Goal: Transaction & Acquisition: Purchase product/service

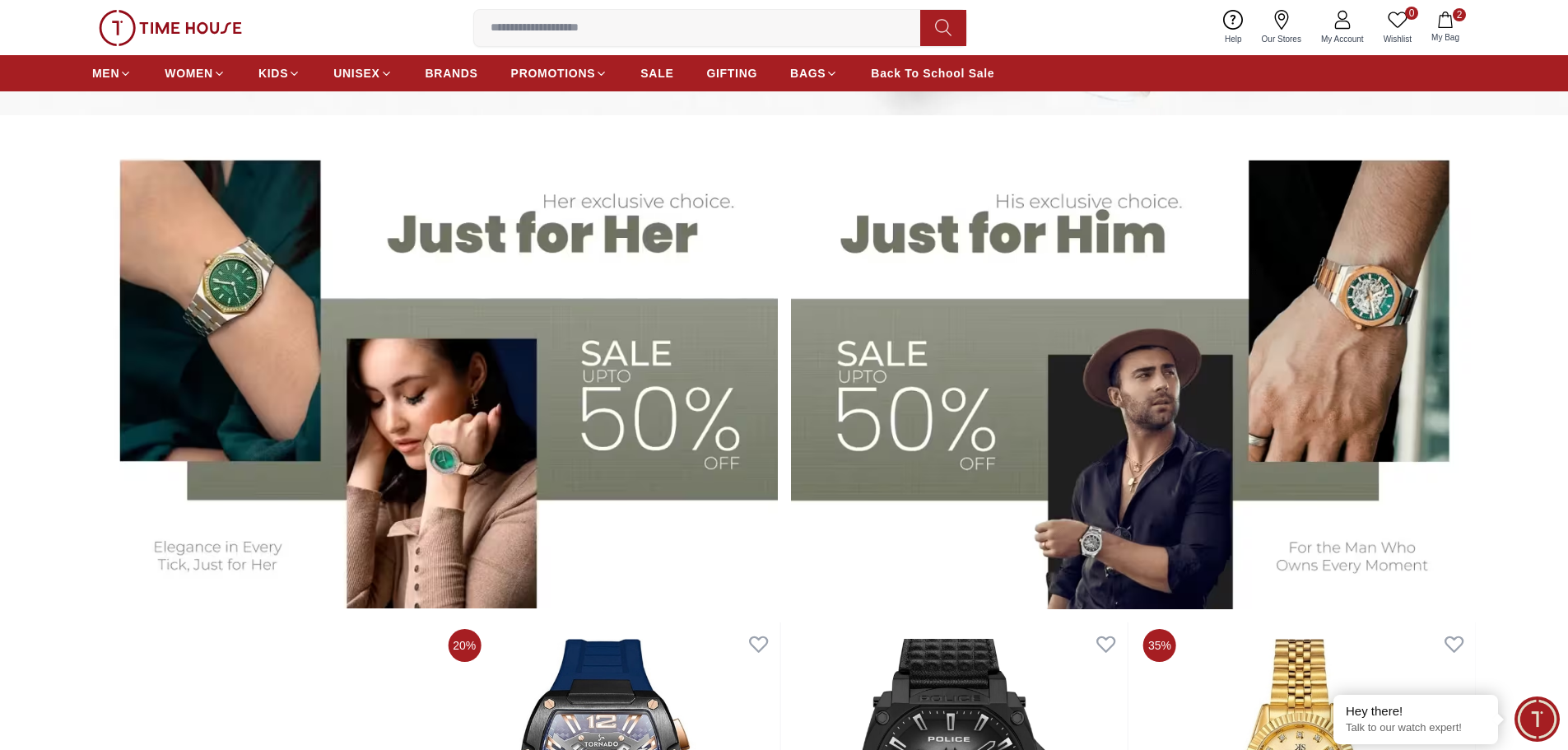
scroll to position [164, 0]
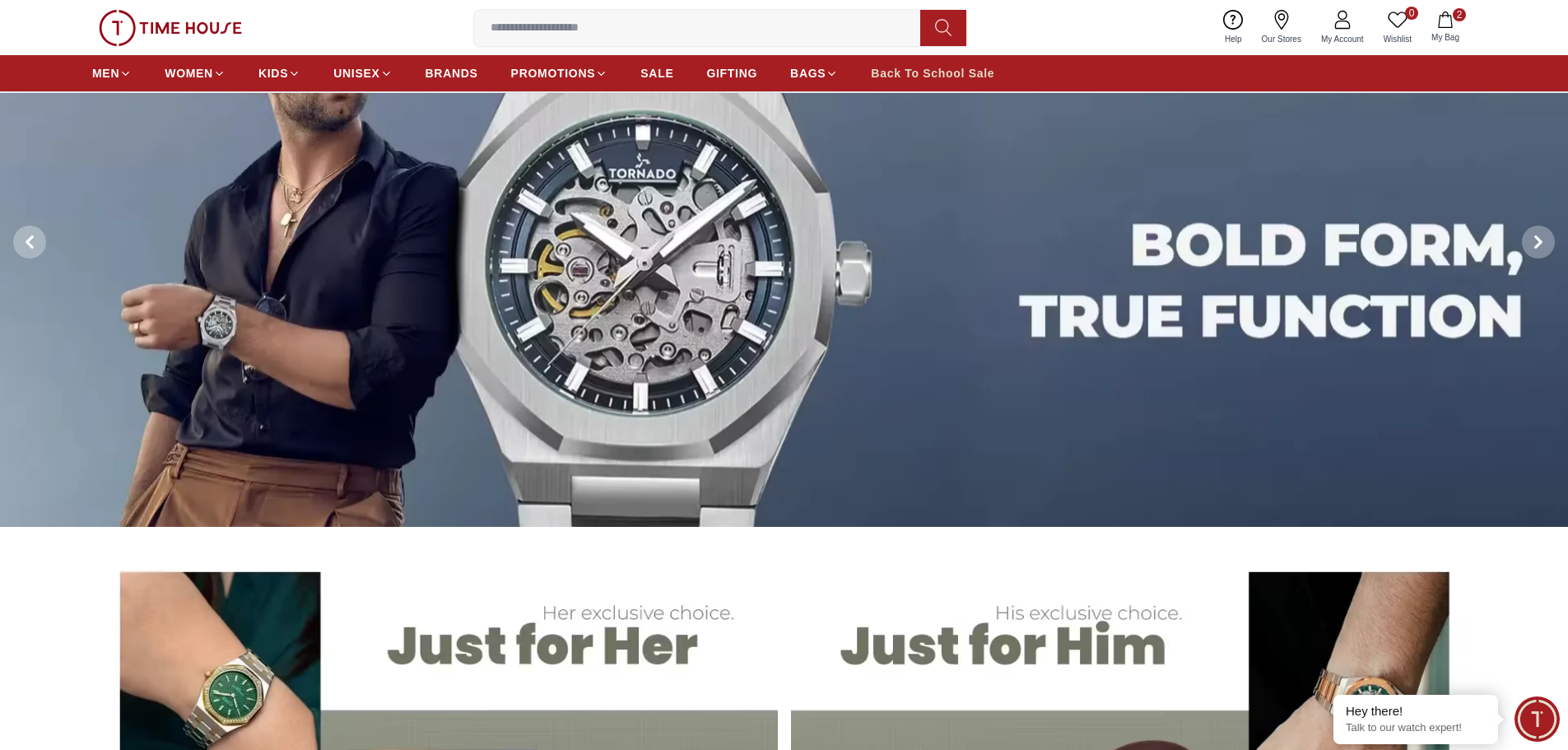
click at [952, 73] on span "Back To School Sale" at bounding box center [932, 73] width 123 height 17
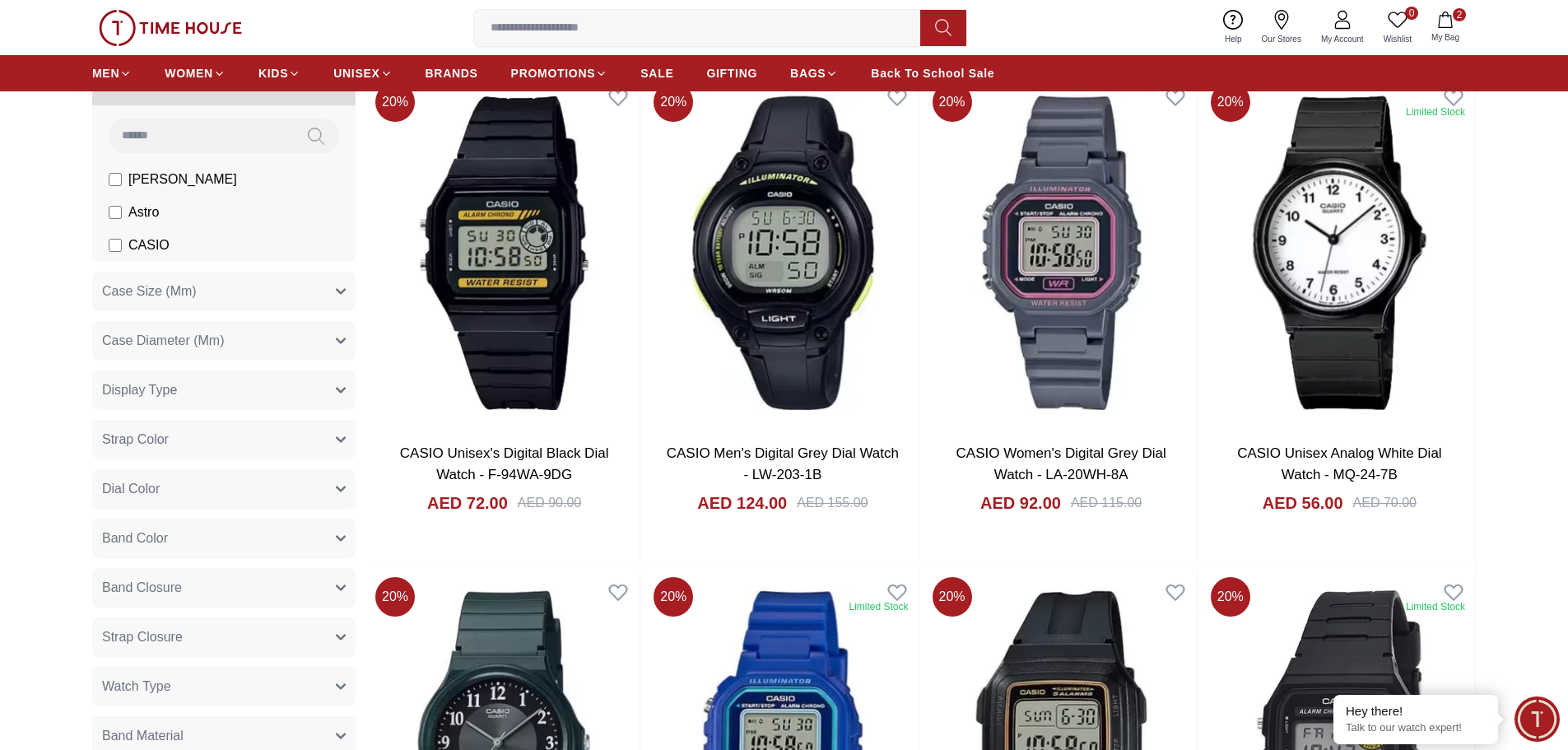
scroll to position [576, 0]
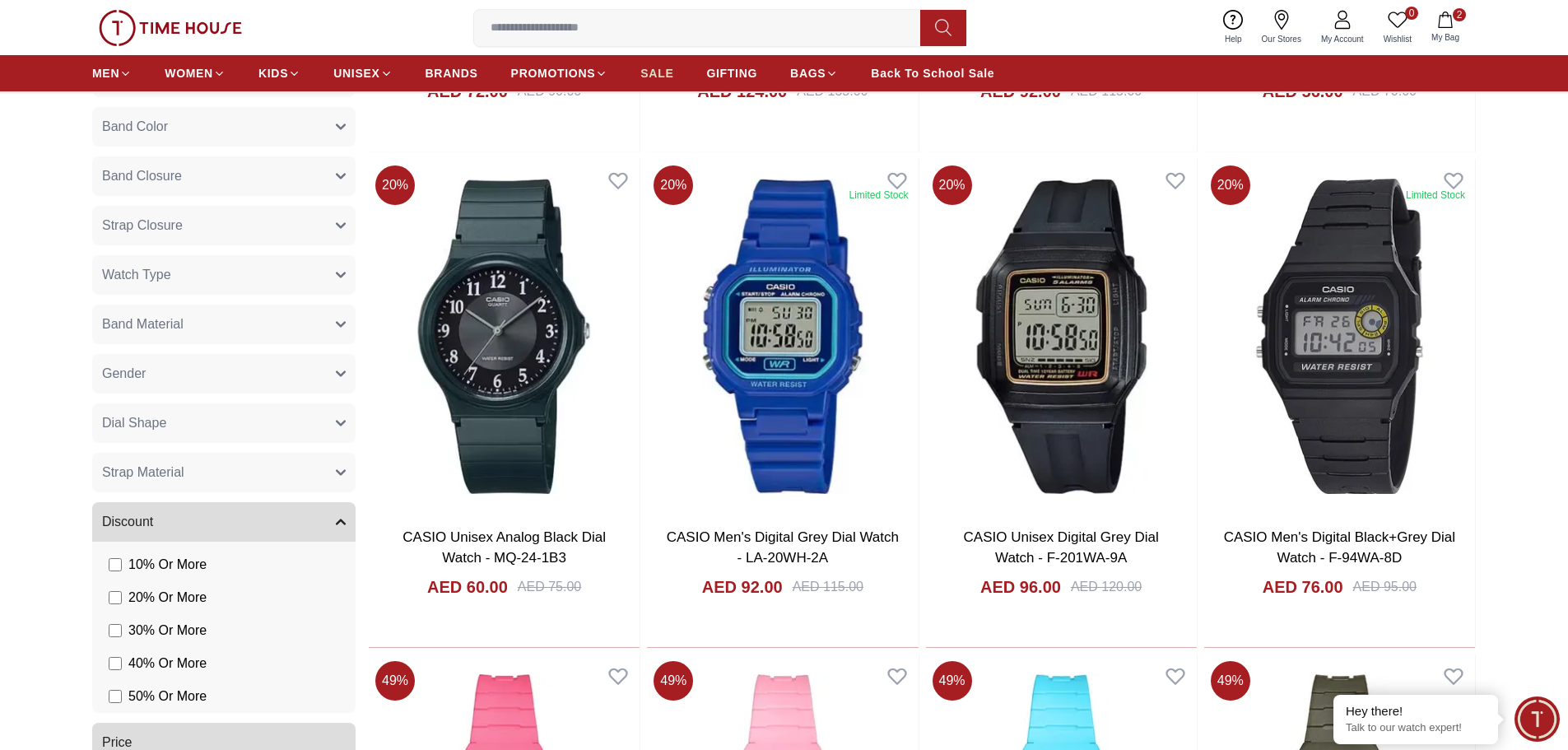
click at [642, 69] on span "SALE" at bounding box center [657, 73] width 32 height 17
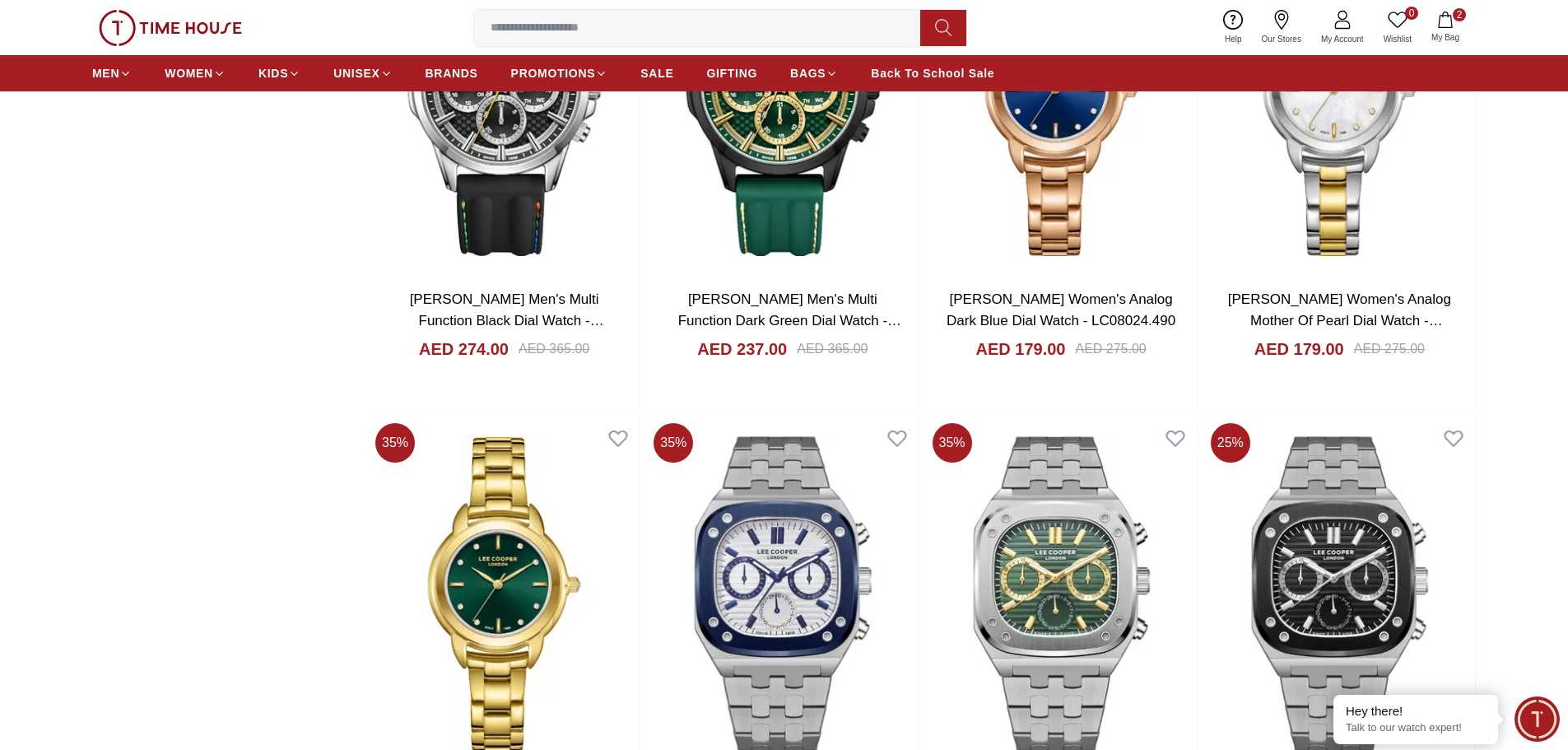
scroll to position [2716, 0]
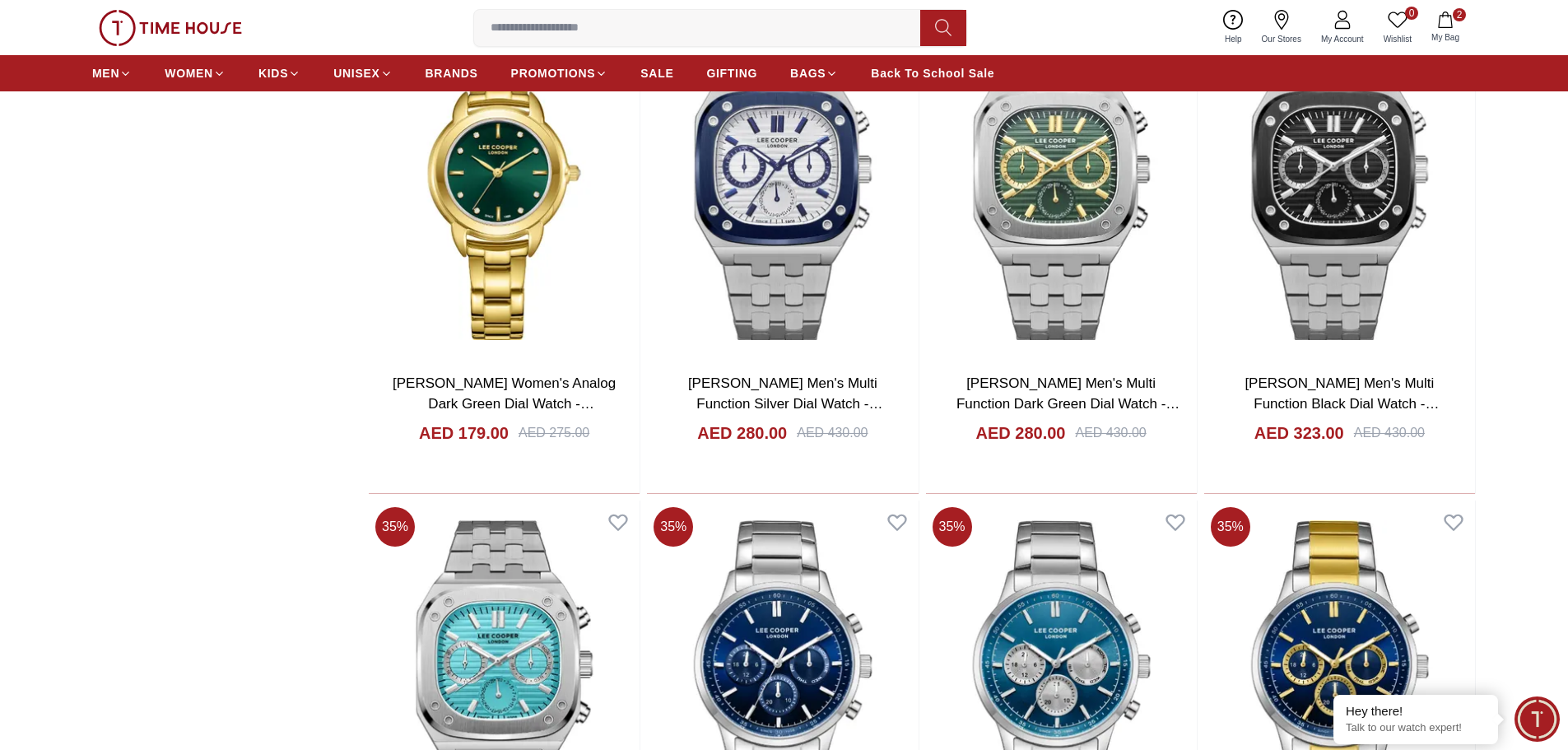
click at [1439, 24] on icon "button" at bounding box center [1445, 20] width 14 height 17
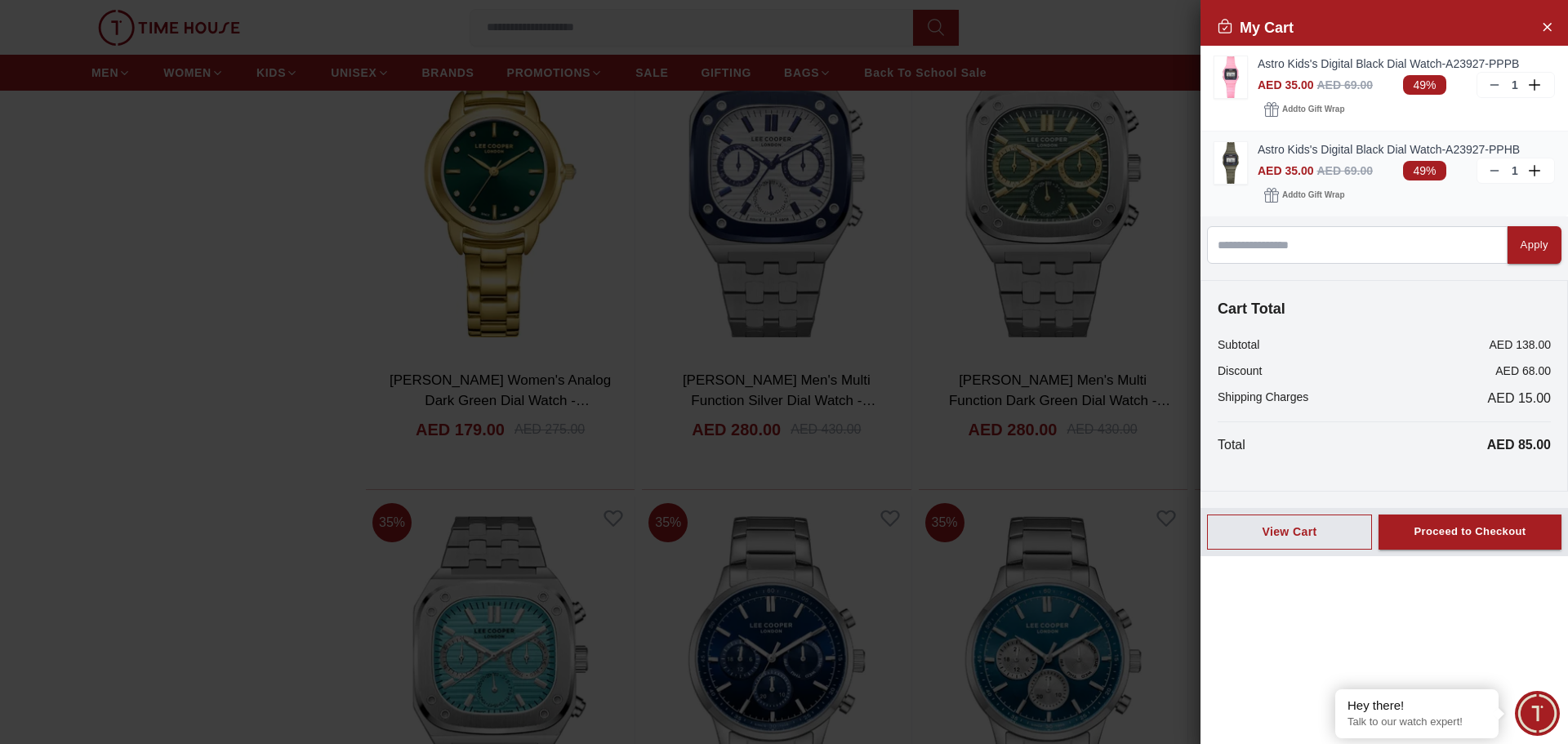
click at [1311, 168] on span "AED 35.00" at bounding box center [1286, 170] width 56 height 13
click at [1331, 197] on span "Add to Gift Wrap" at bounding box center [1314, 194] width 63 height 17
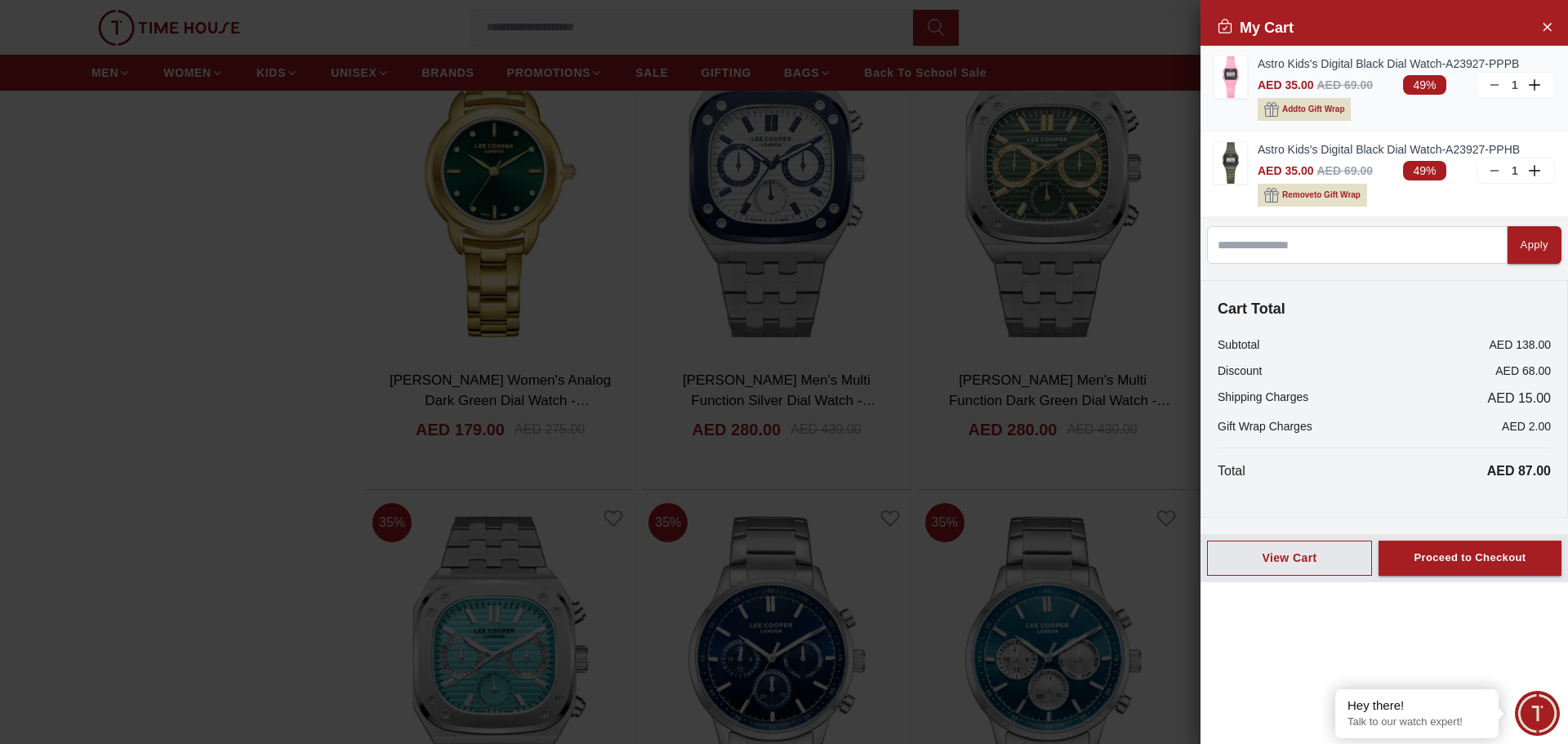
click at [1310, 110] on span "Add to Gift Wrap" at bounding box center [1314, 109] width 63 height 17
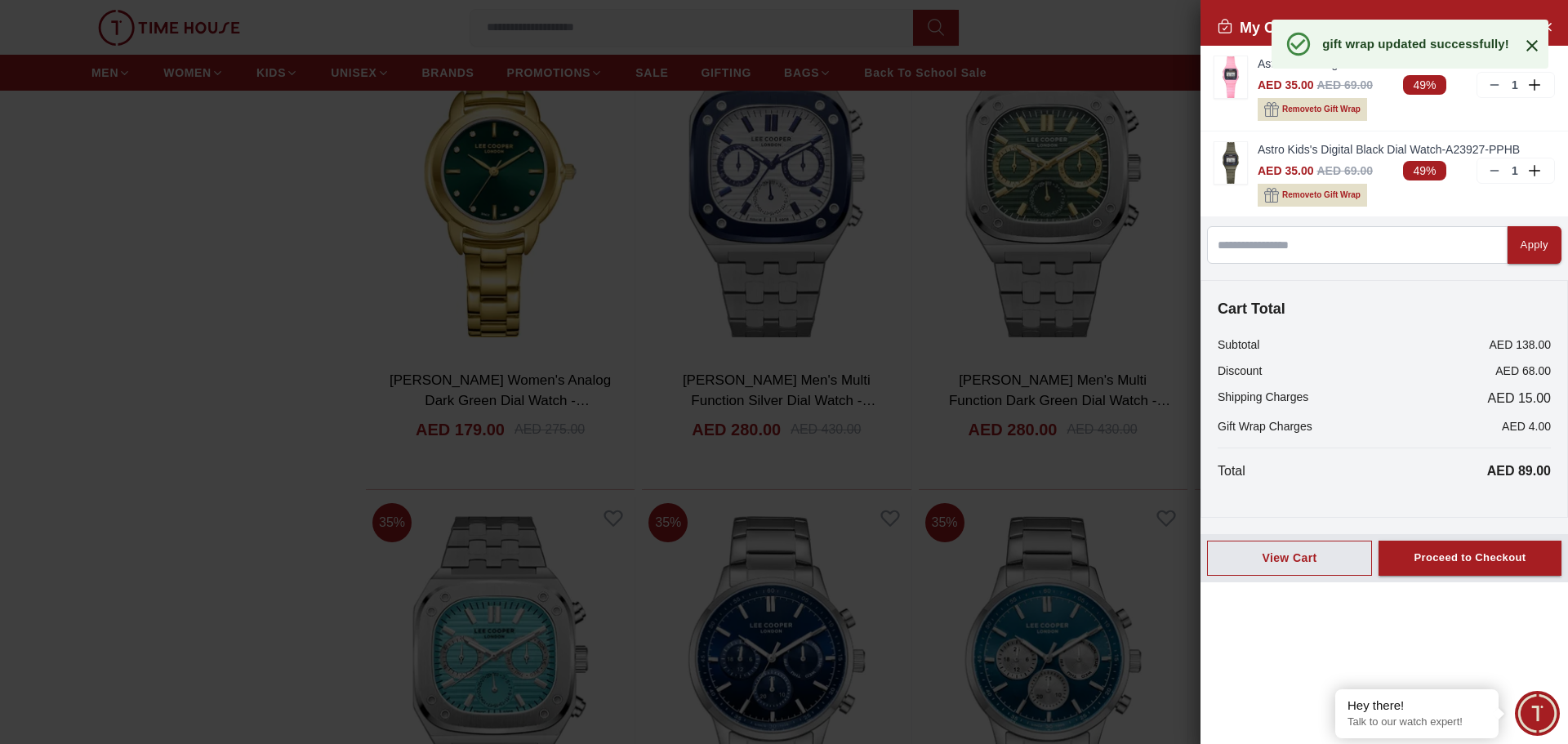
click at [1534, 44] on icon at bounding box center [1533, 46] width 12 height 12
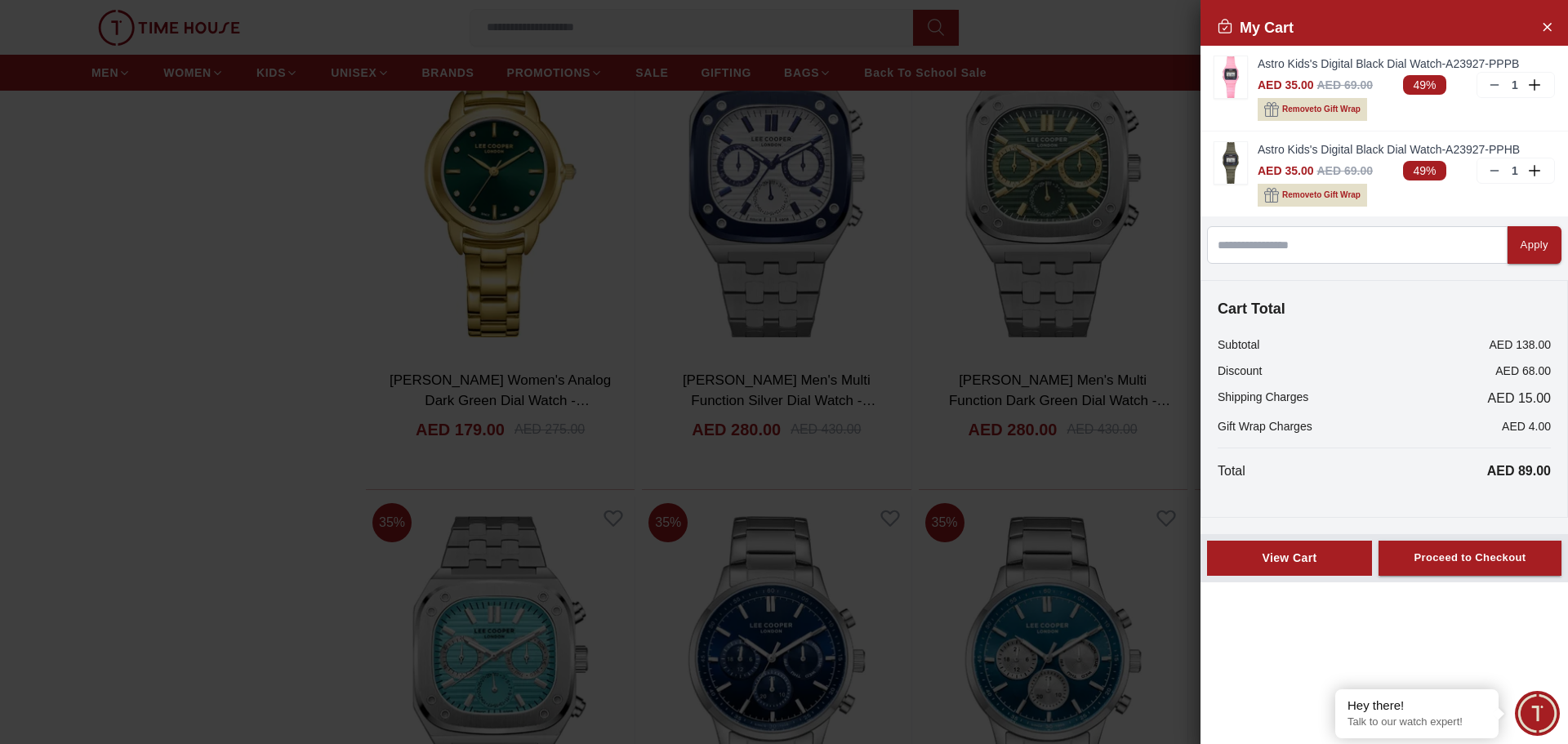
click at [1294, 556] on div "View Cart" at bounding box center [1290, 558] width 137 height 17
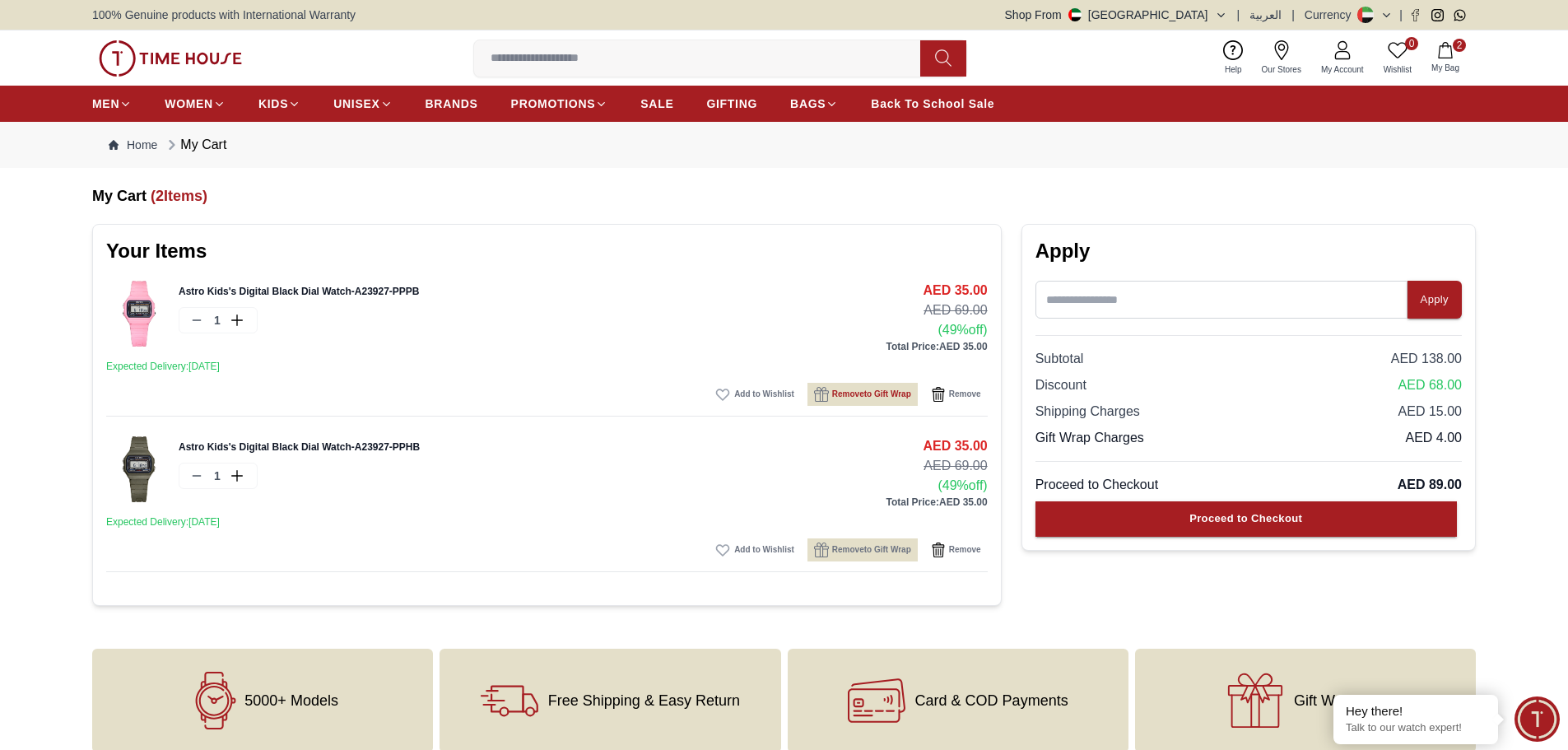
click at [847, 397] on span "Remove to Gift Wrap" at bounding box center [871, 394] width 79 height 17
click at [847, 397] on span "Add to Gift Wrap" at bounding box center [879, 394] width 63 height 17
click at [956, 395] on span "Remove" at bounding box center [965, 394] width 32 height 17
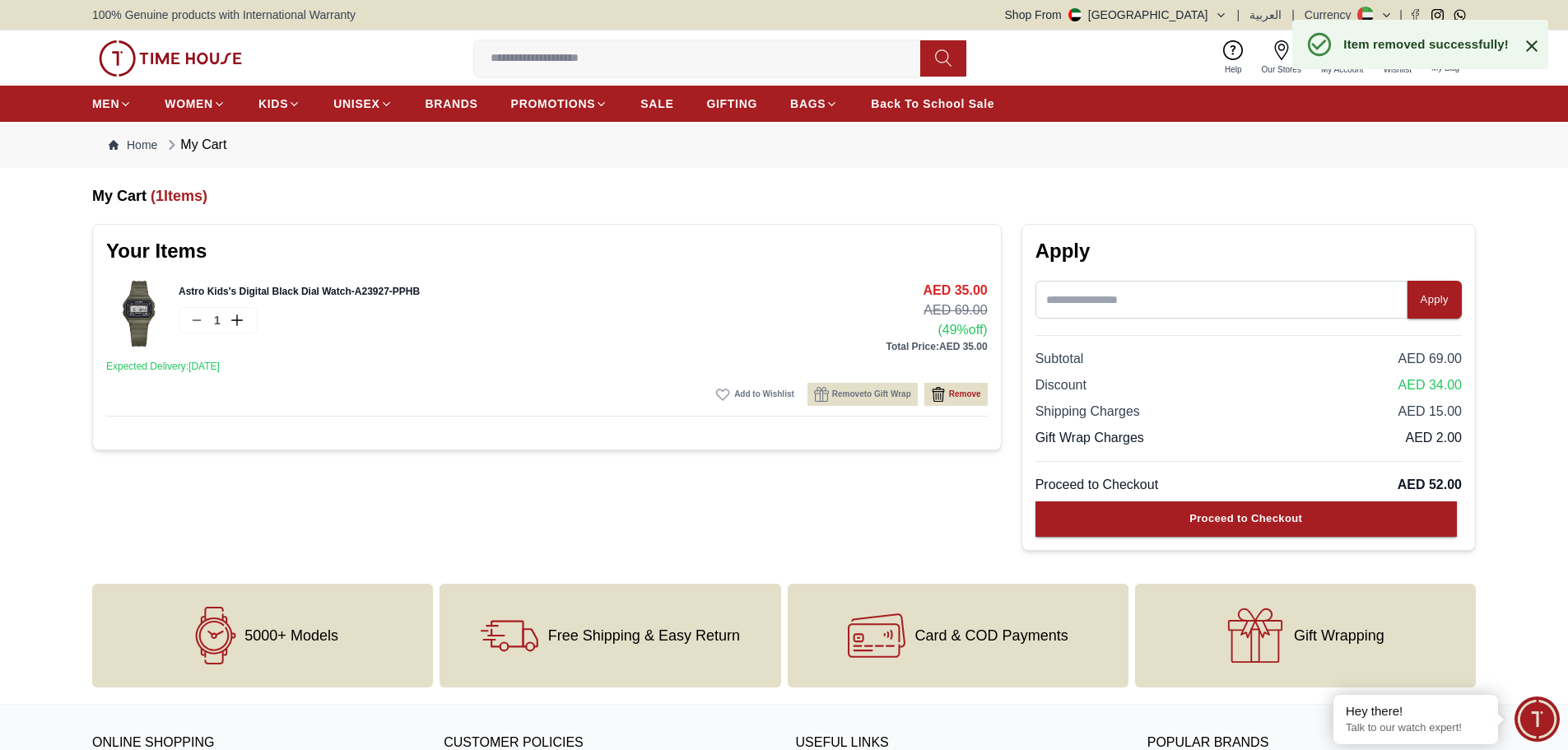
click at [949, 396] on span "Remove" at bounding box center [965, 394] width 32 height 17
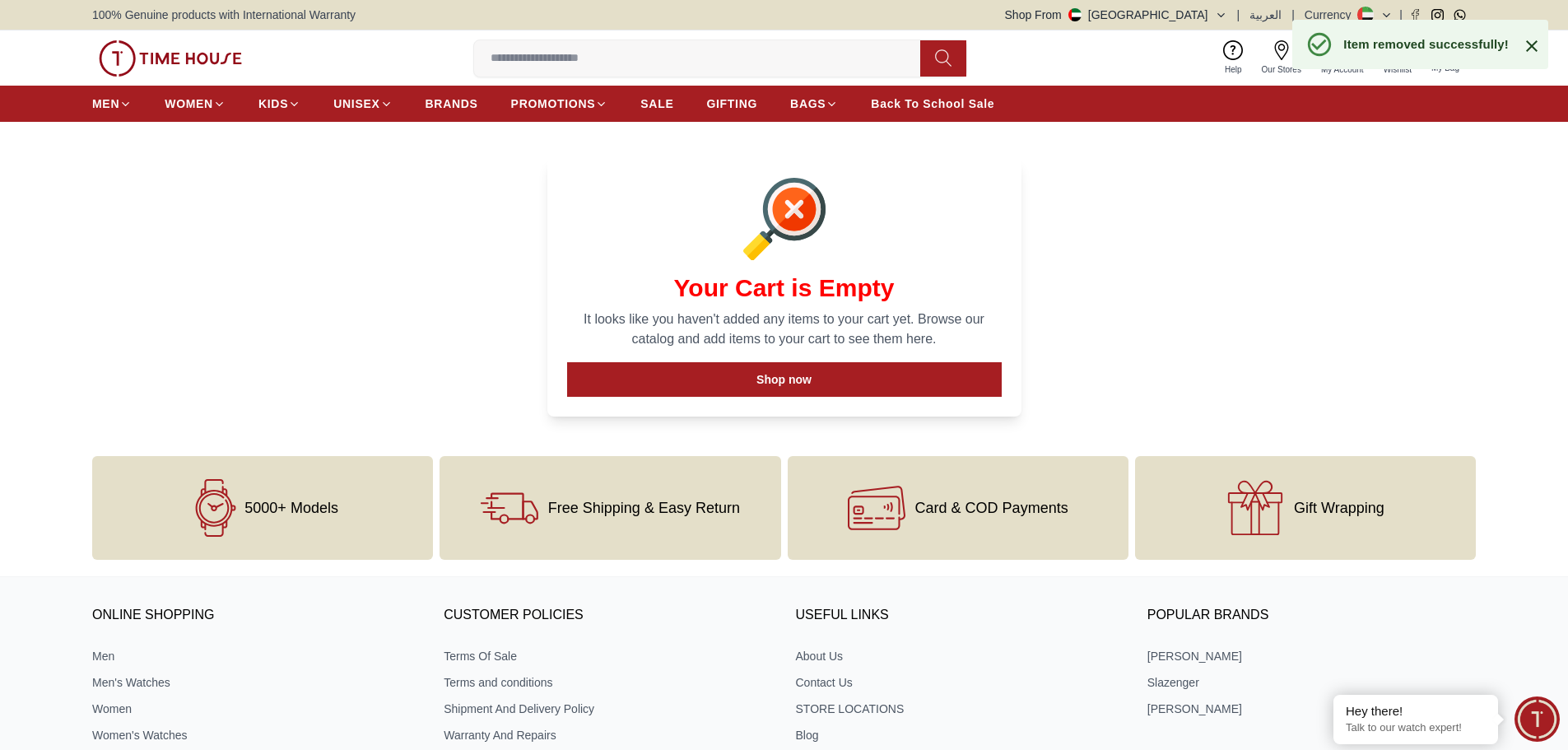
click at [1535, 47] on icon at bounding box center [1532, 46] width 20 height 20
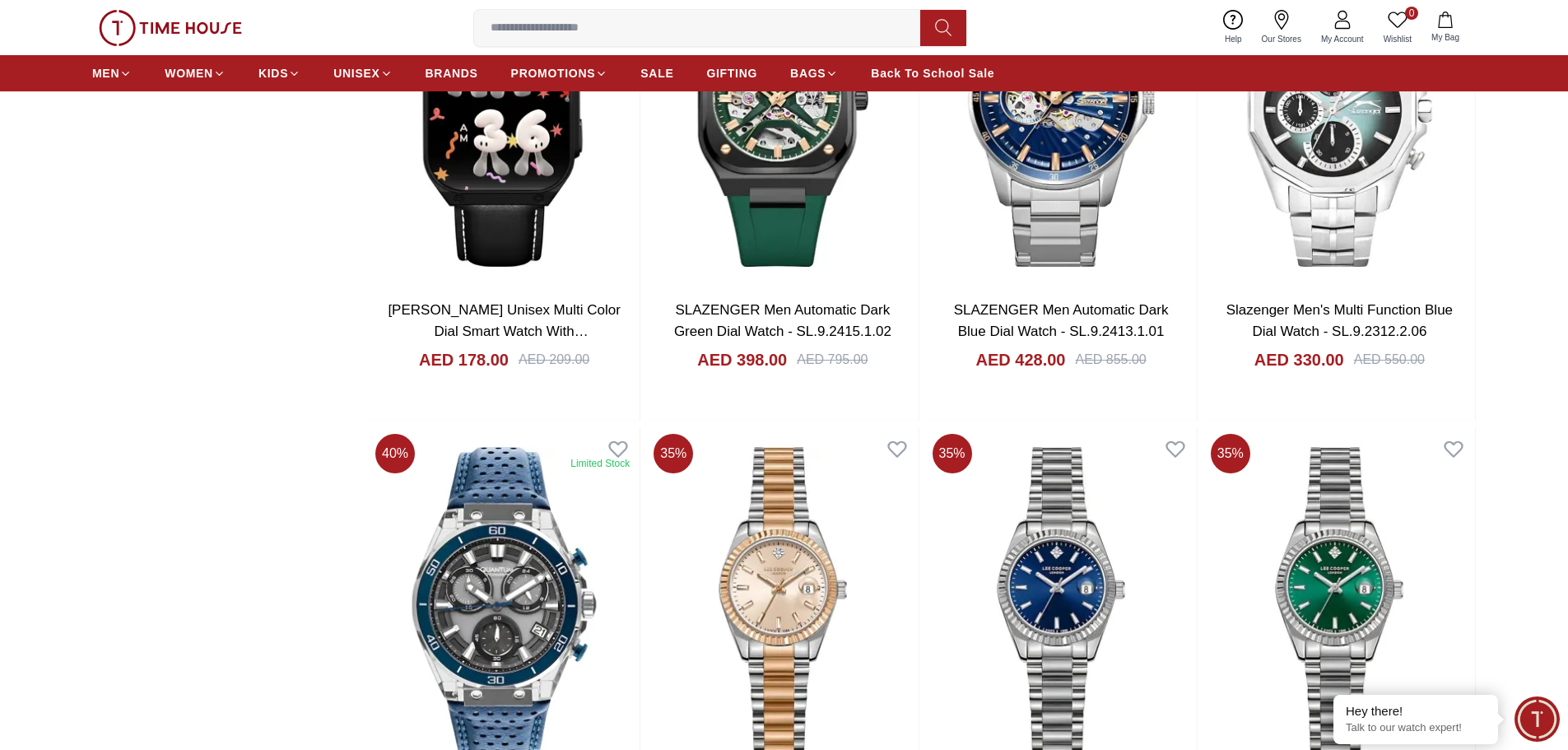
scroll to position [5180, 0]
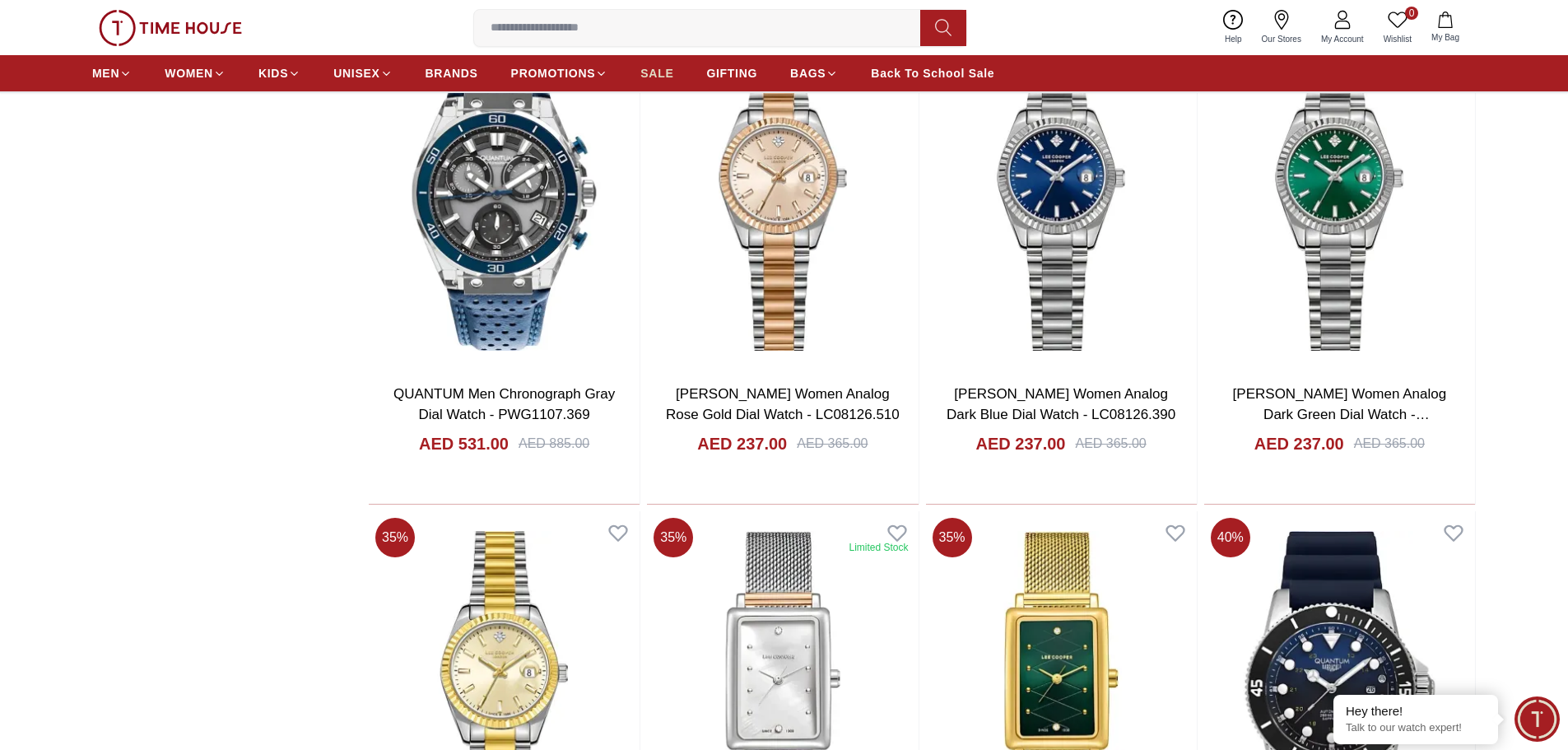
click at [651, 70] on span "SALE" at bounding box center [657, 73] width 32 height 17
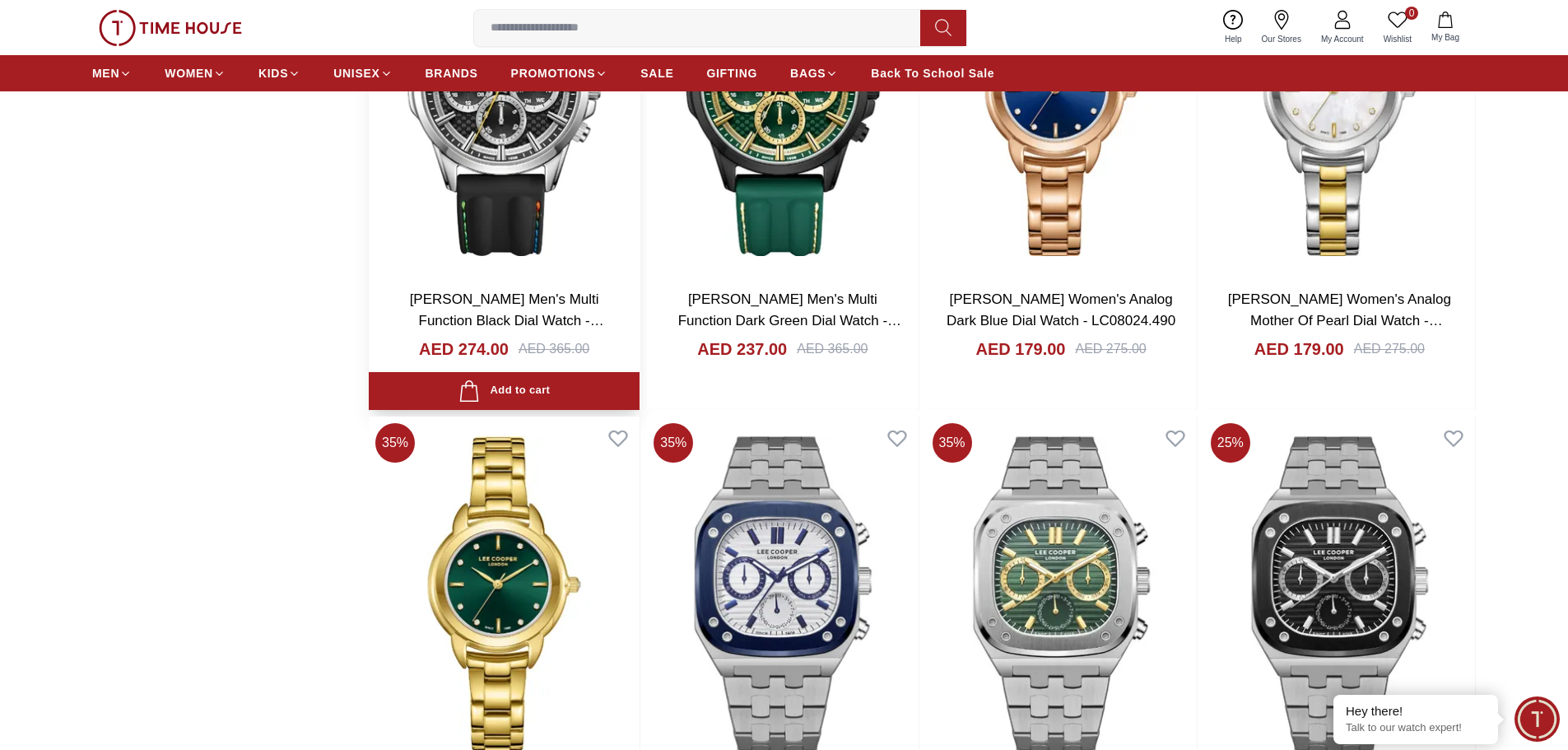
scroll to position [2634, 0]
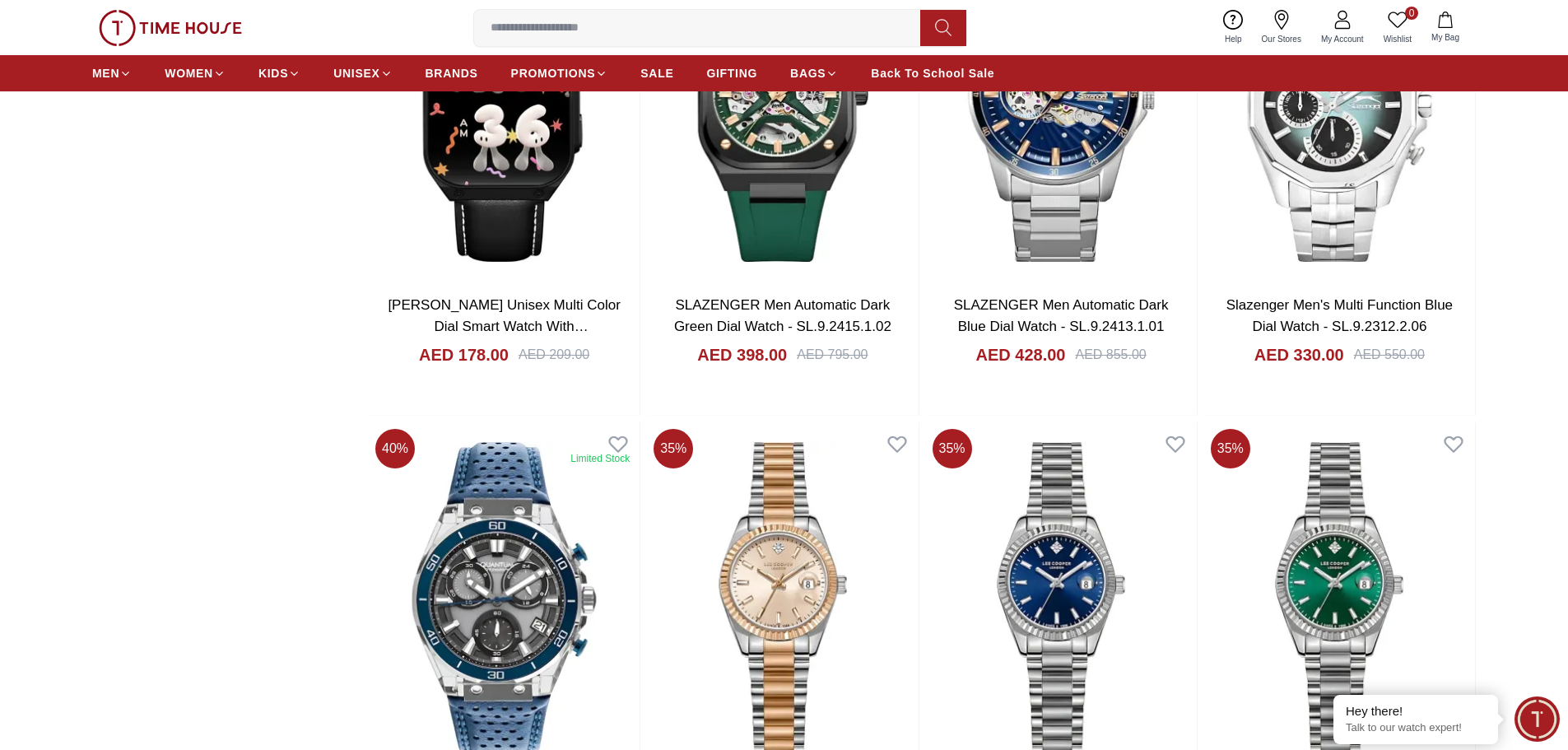
scroll to position [5185, 0]
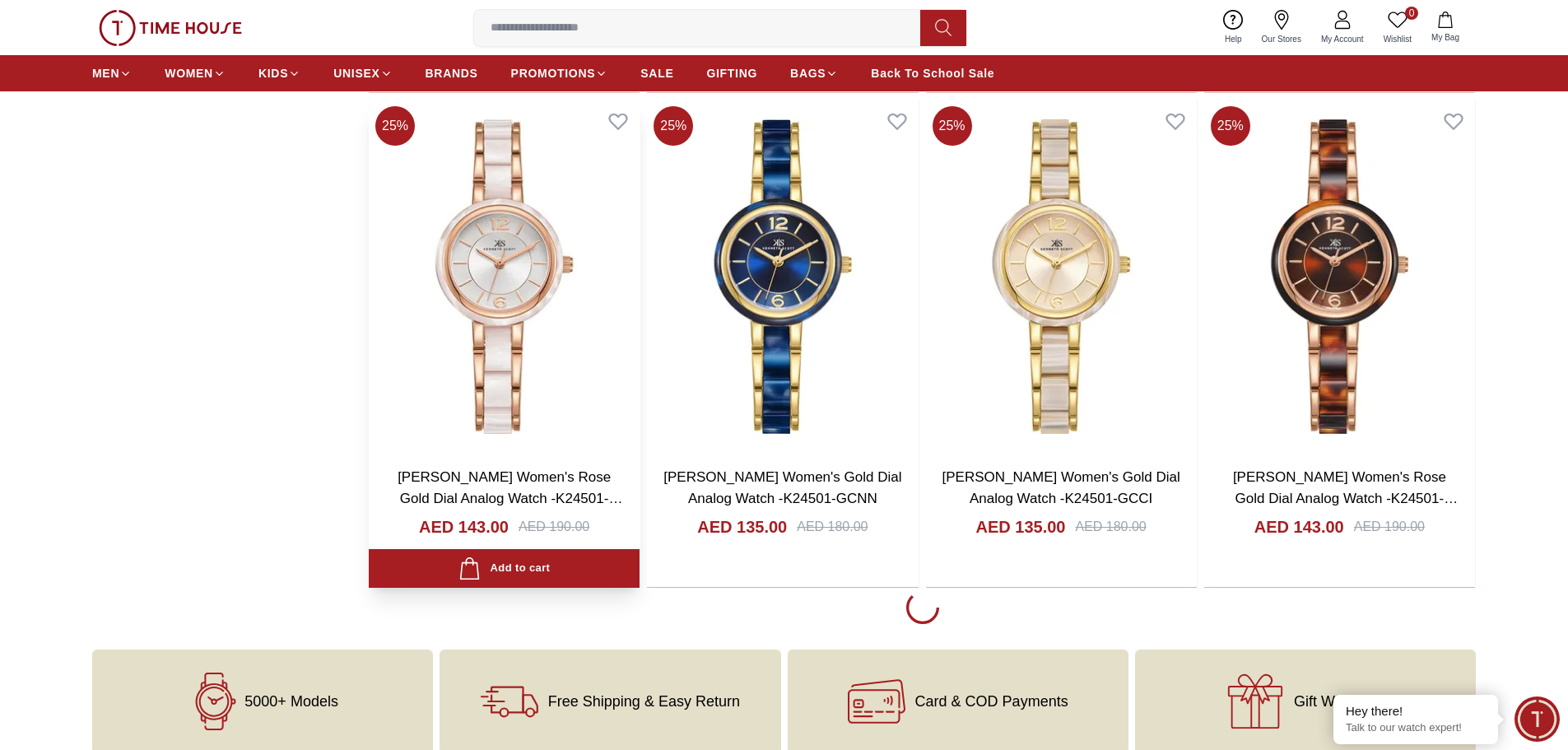
scroll to position [7983, 0]
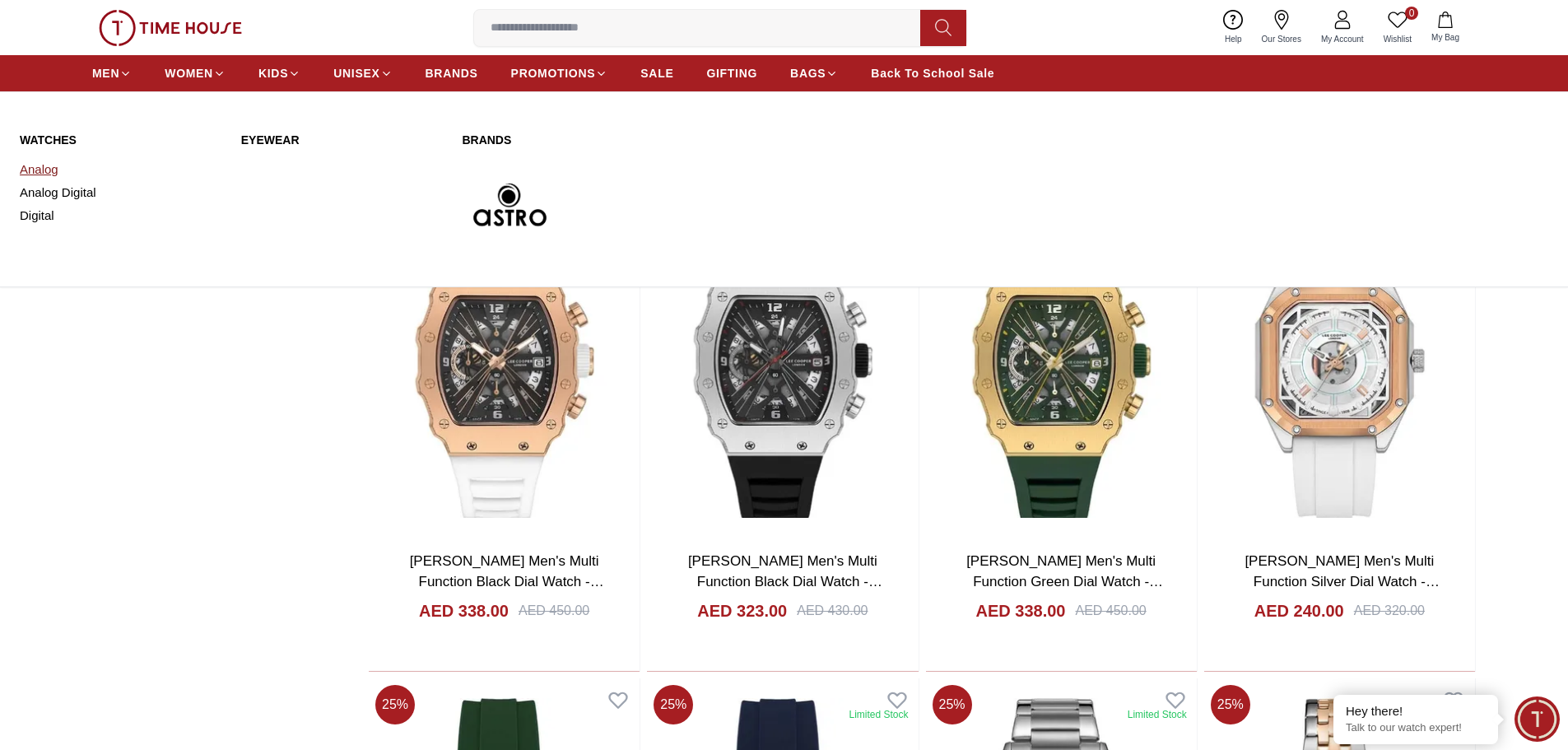
click at [35, 169] on link "Analog" at bounding box center [120, 169] width 202 height 23
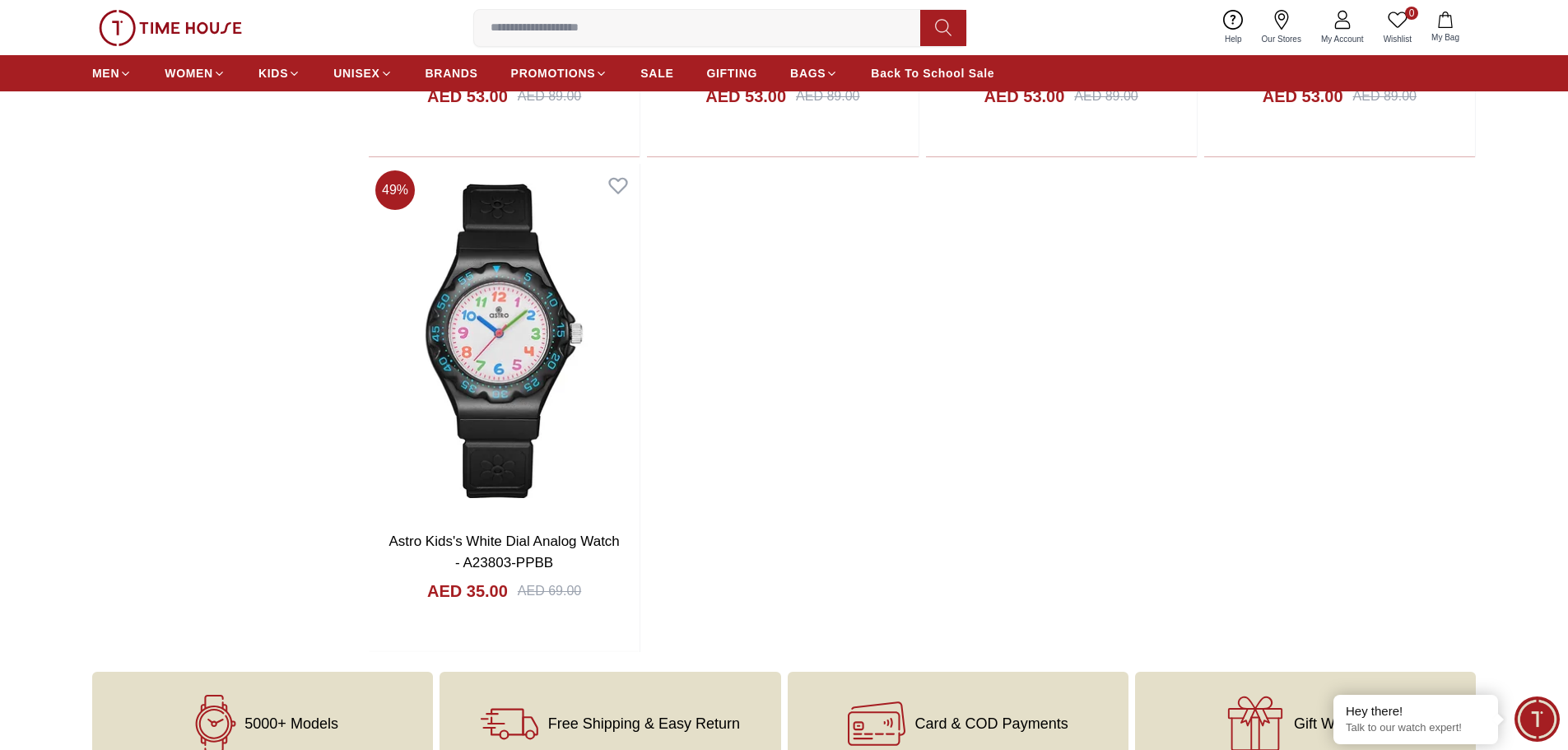
scroll to position [1400, 0]
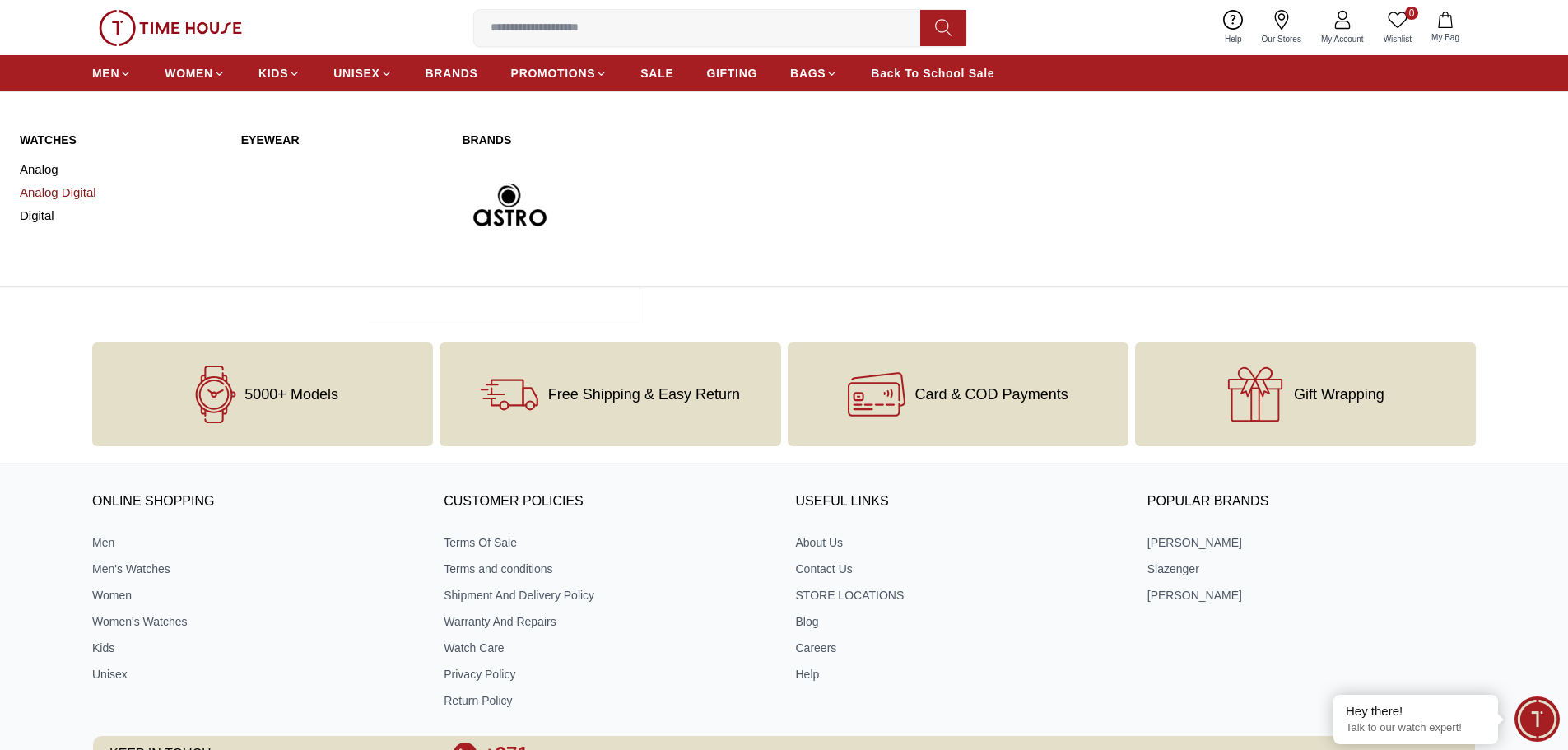
click at [65, 185] on link "Analog Digital" at bounding box center [120, 192] width 202 height 23
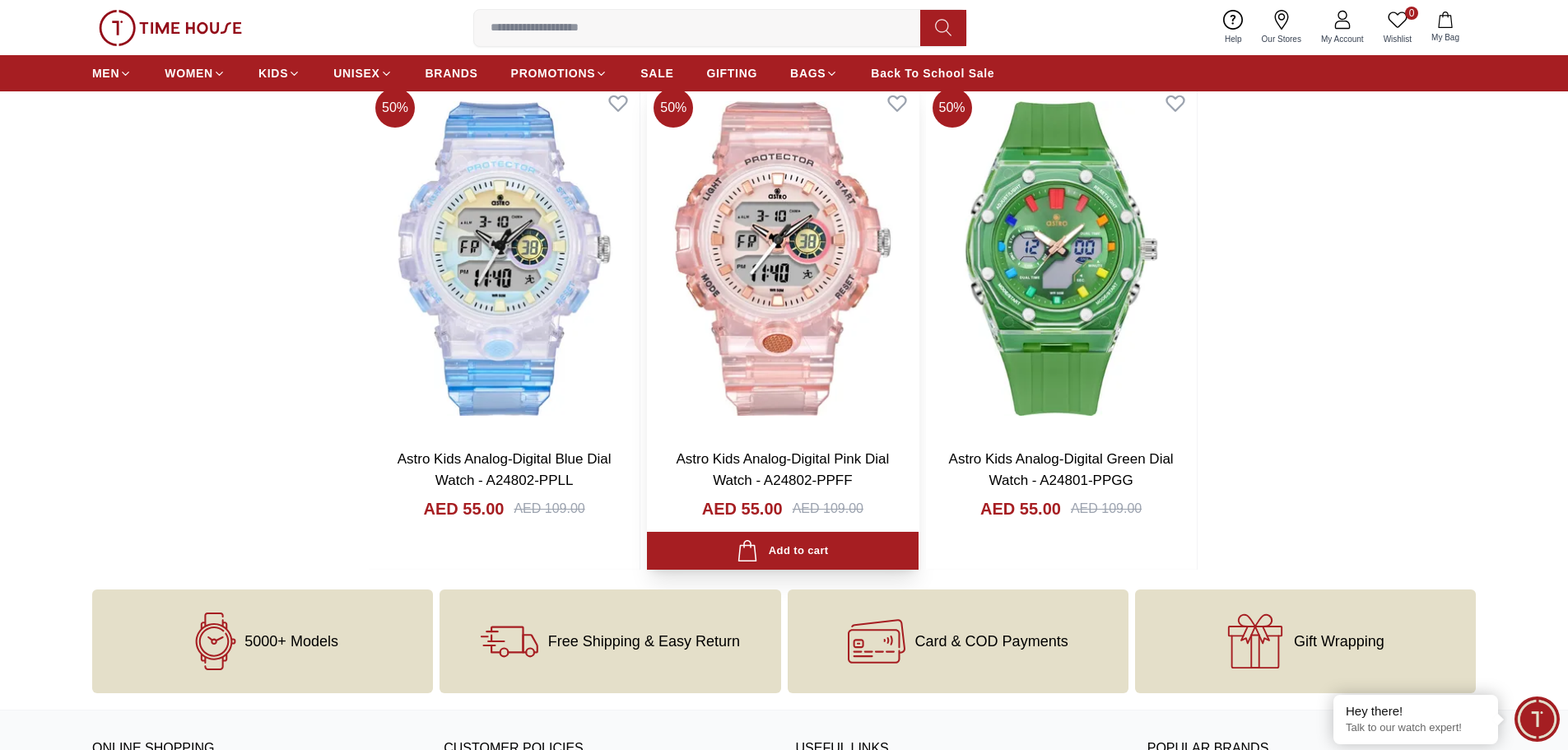
scroll to position [906, 0]
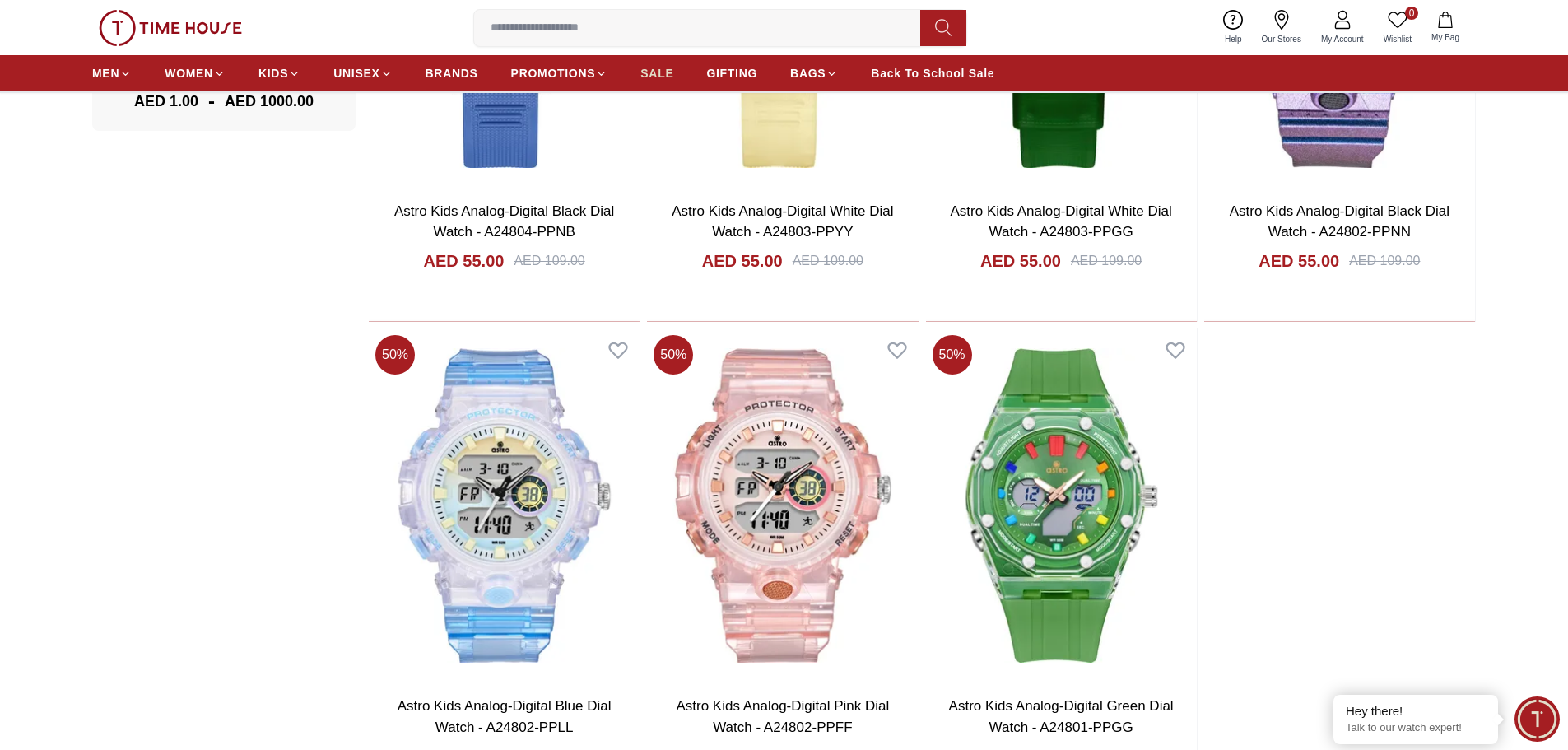
click at [653, 68] on span "SALE" at bounding box center [657, 73] width 32 height 17
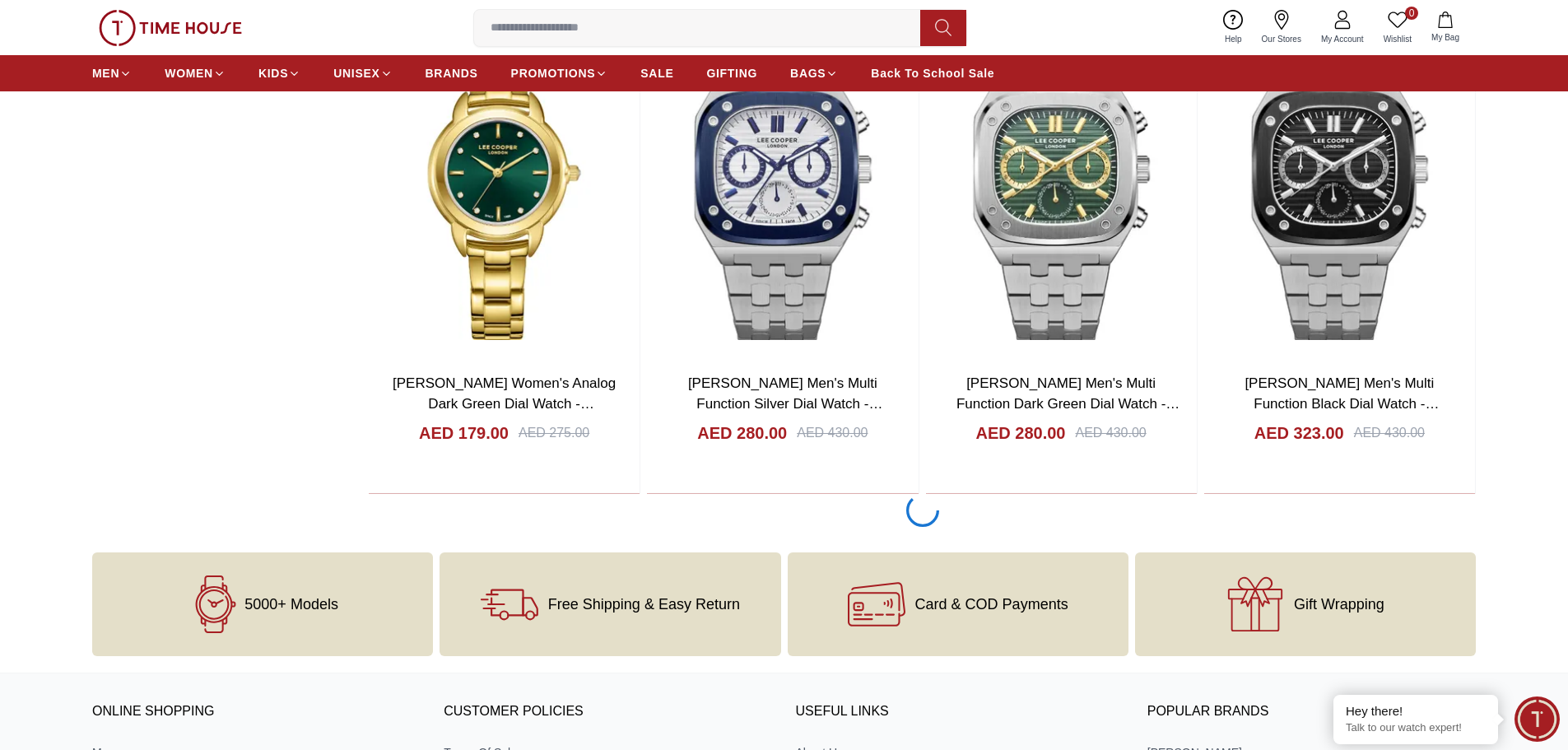
scroll to position [2798, 0]
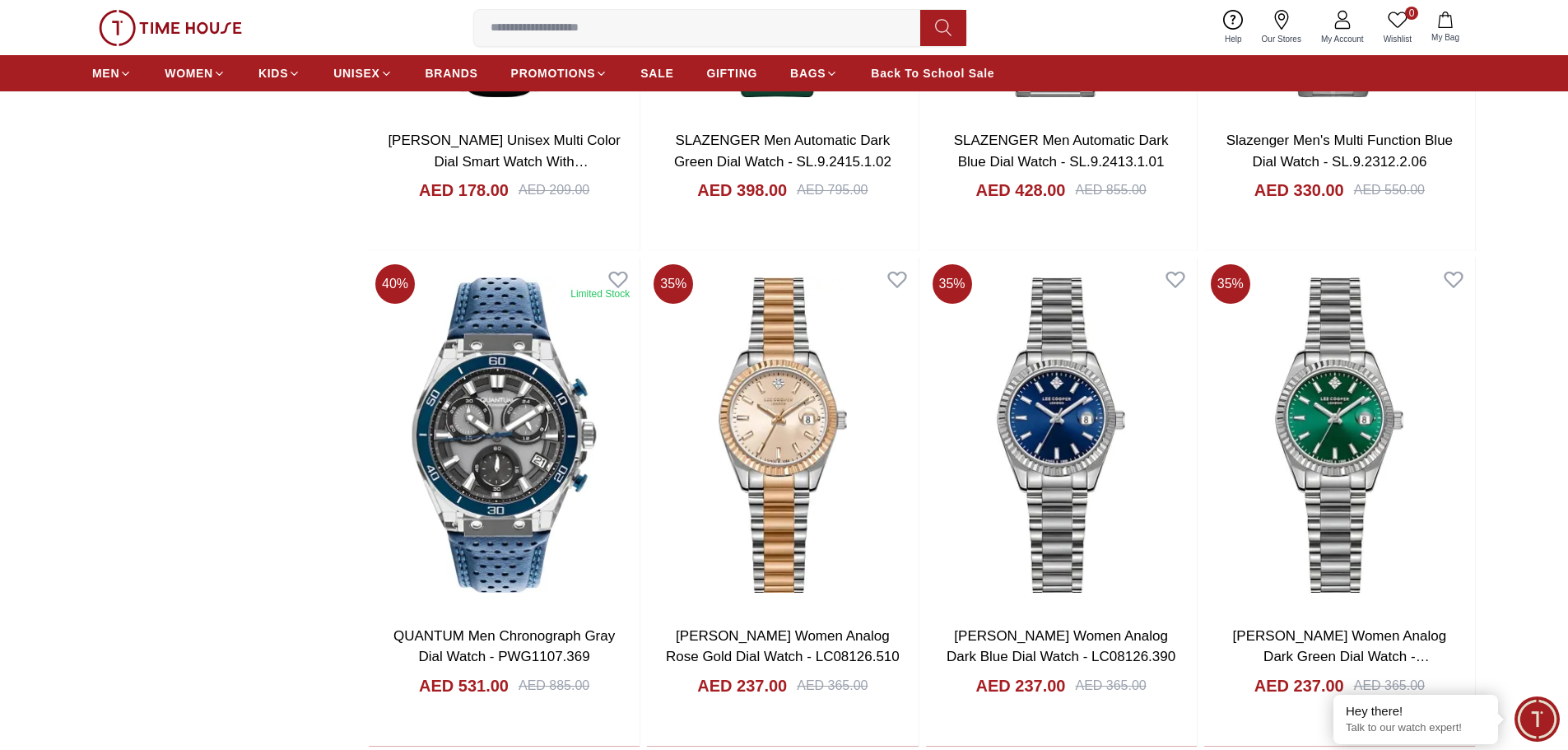
scroll to position [5268, 0]
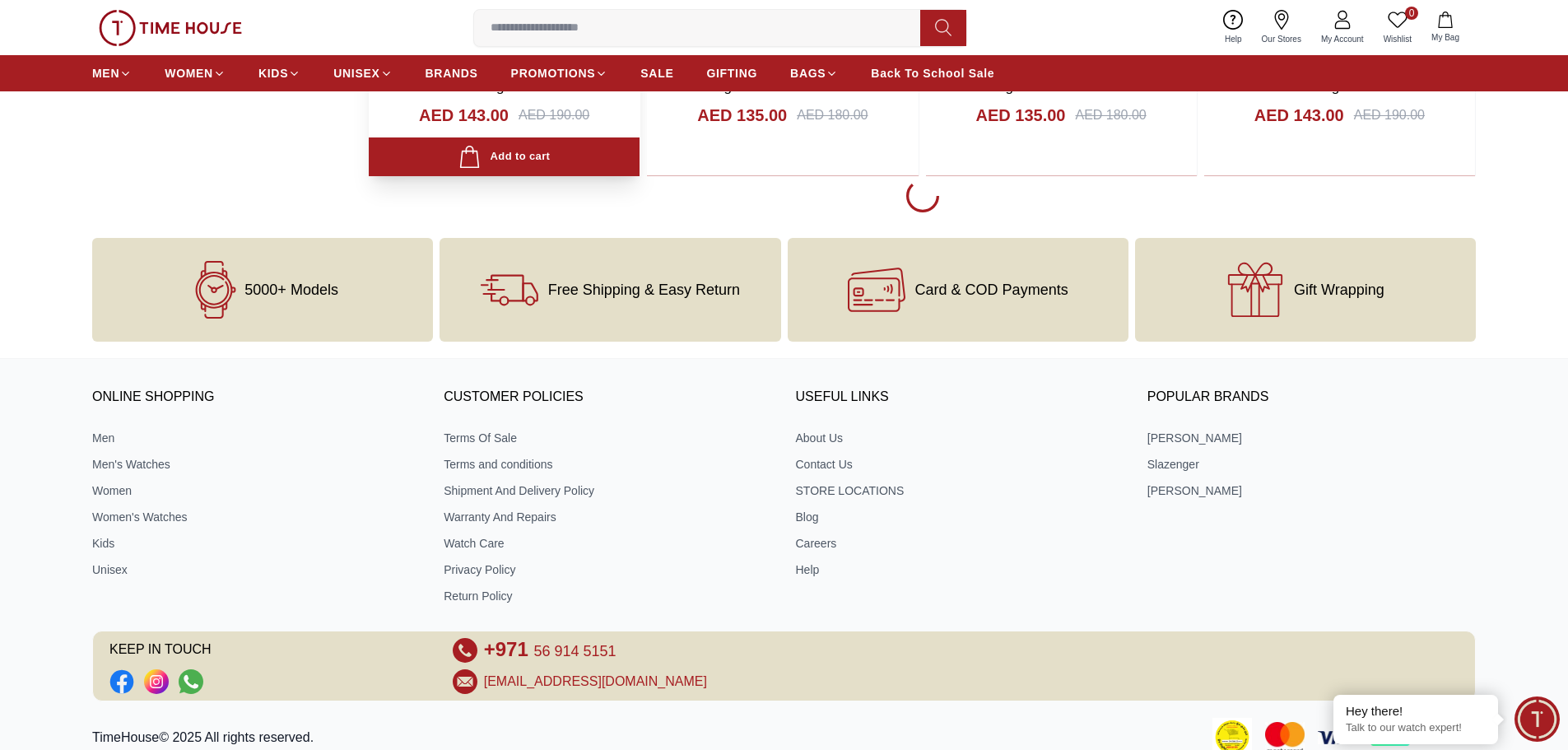
scroll to position [8066, 0]
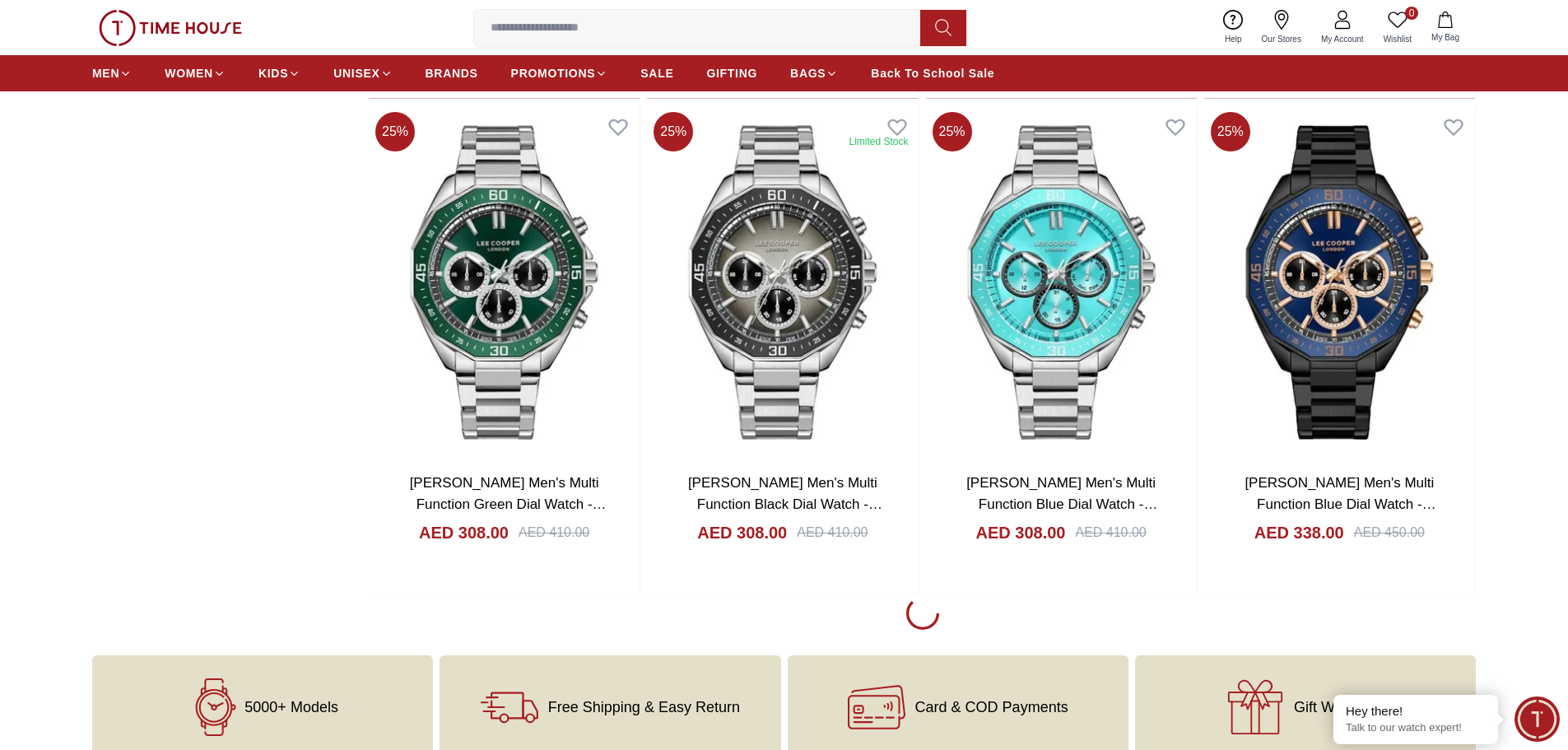
scroll to position [10287, 0]
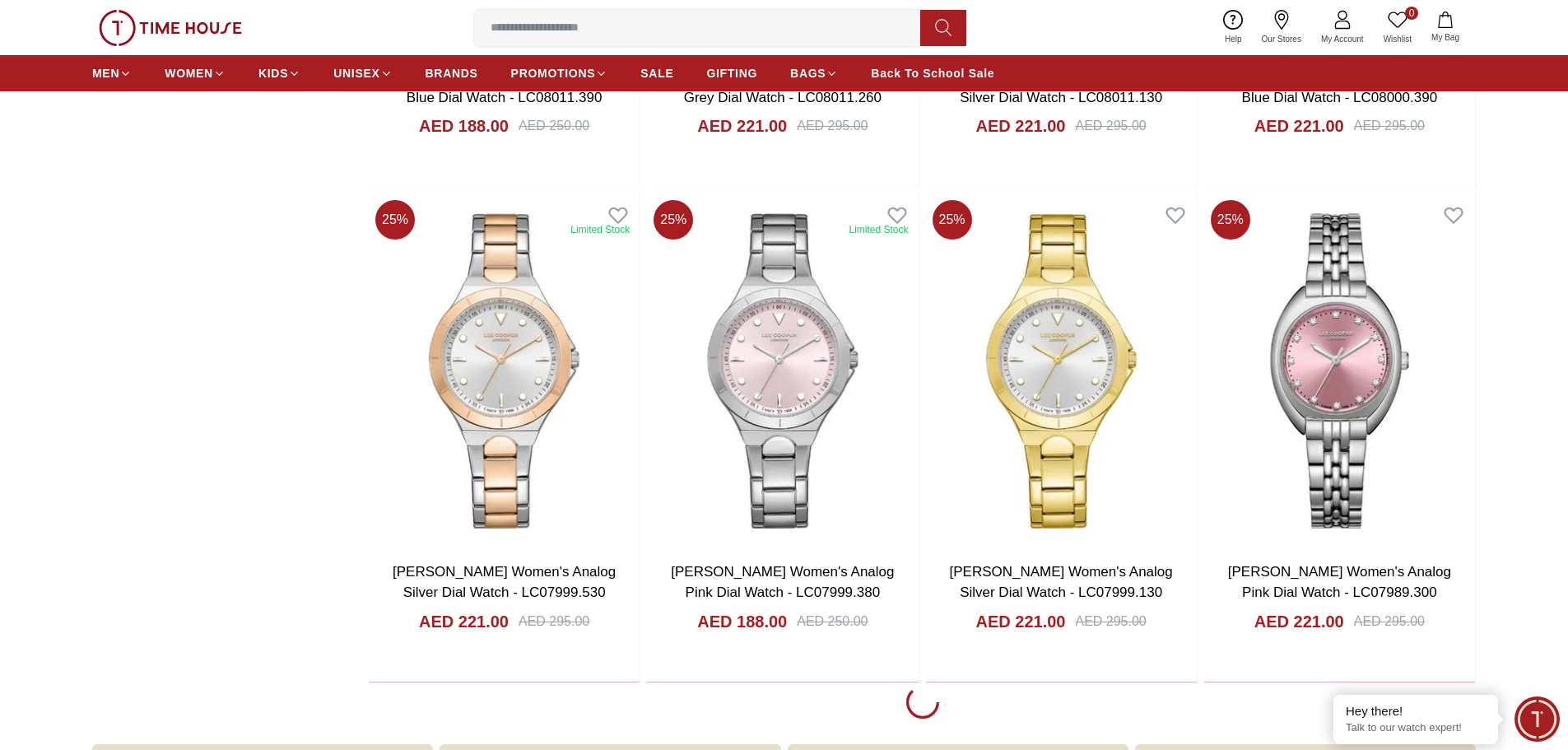
scroll to position [12757, 0]
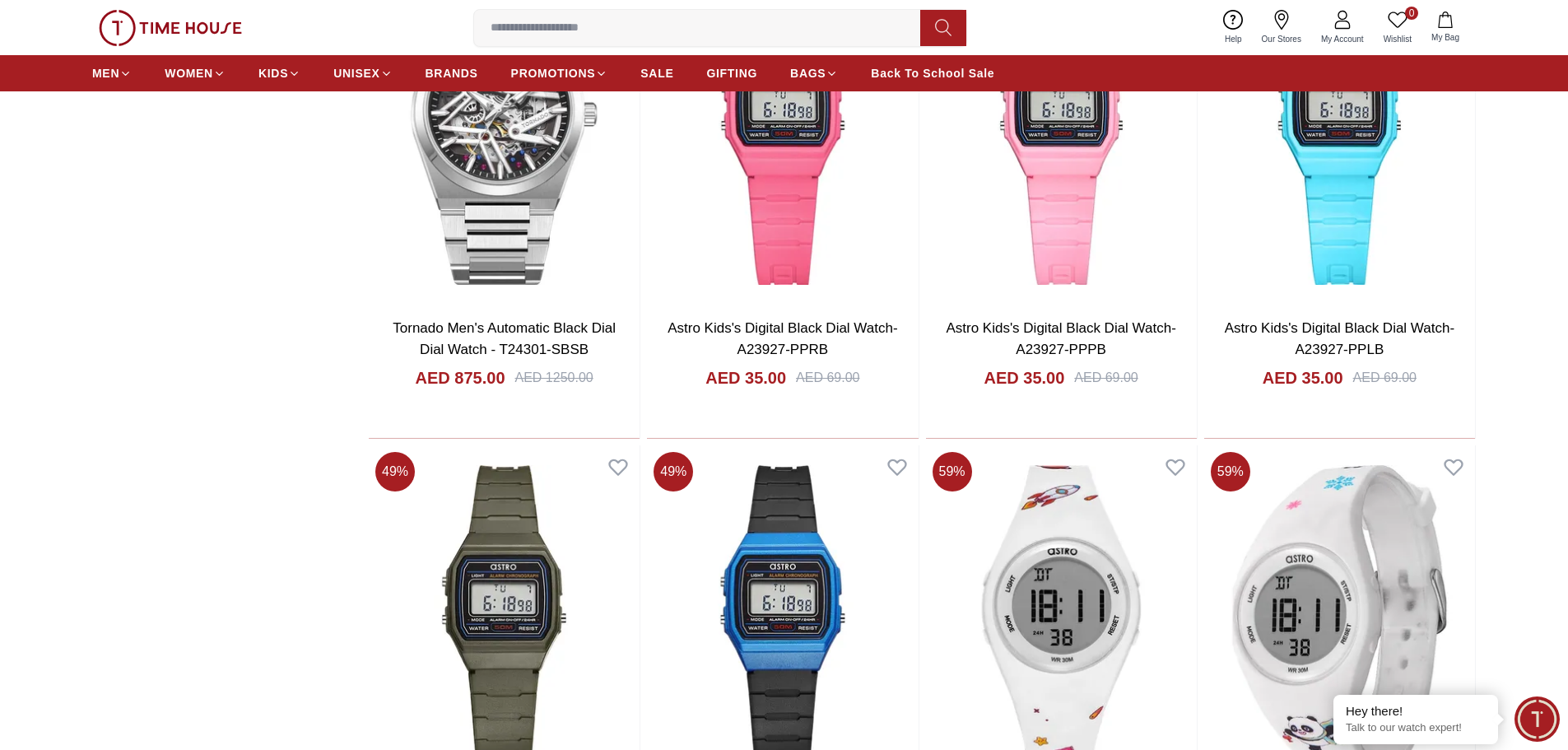
scroll to position [14403, 0]
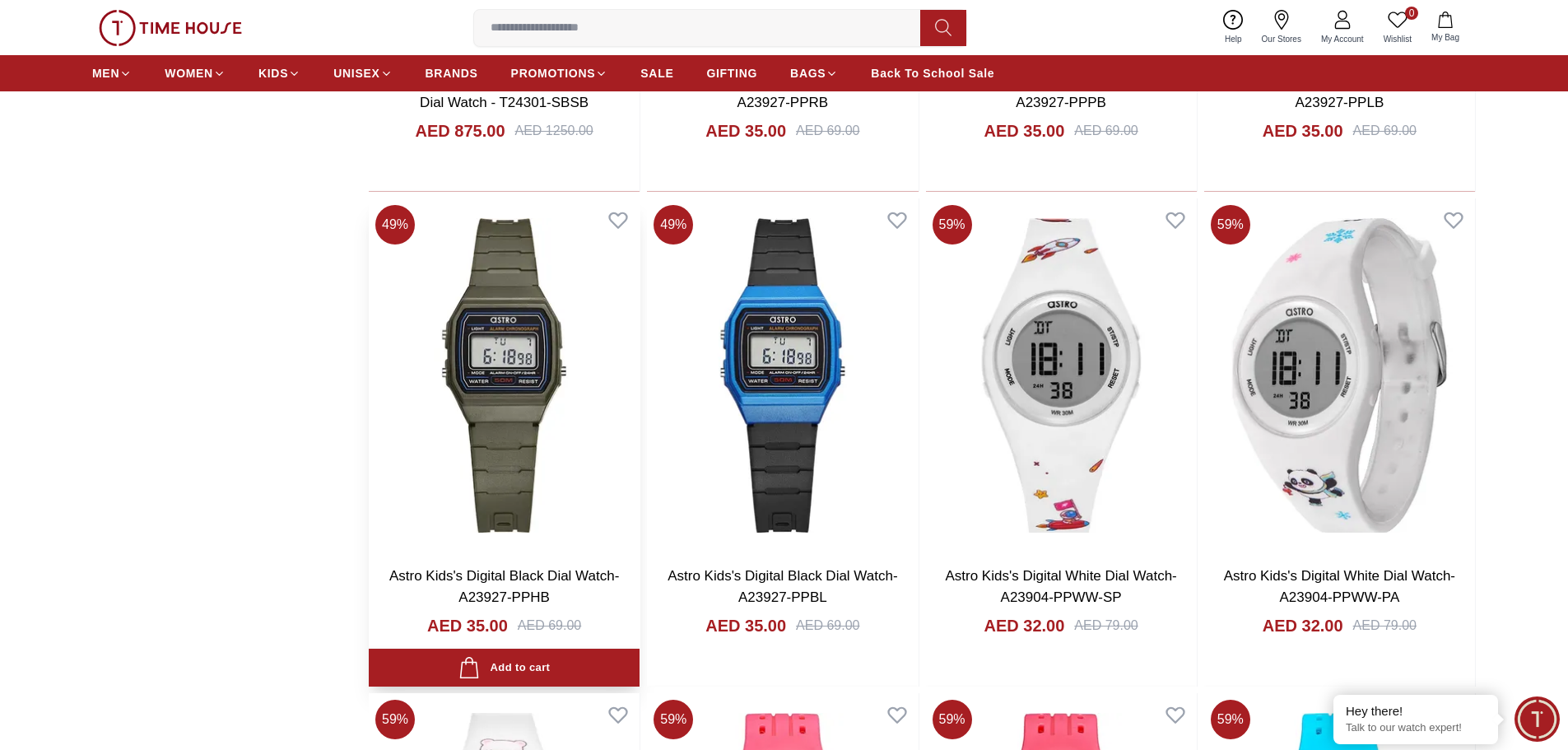
click at [540, 470] on img at bounding box center [504, 376] width 271 height 354
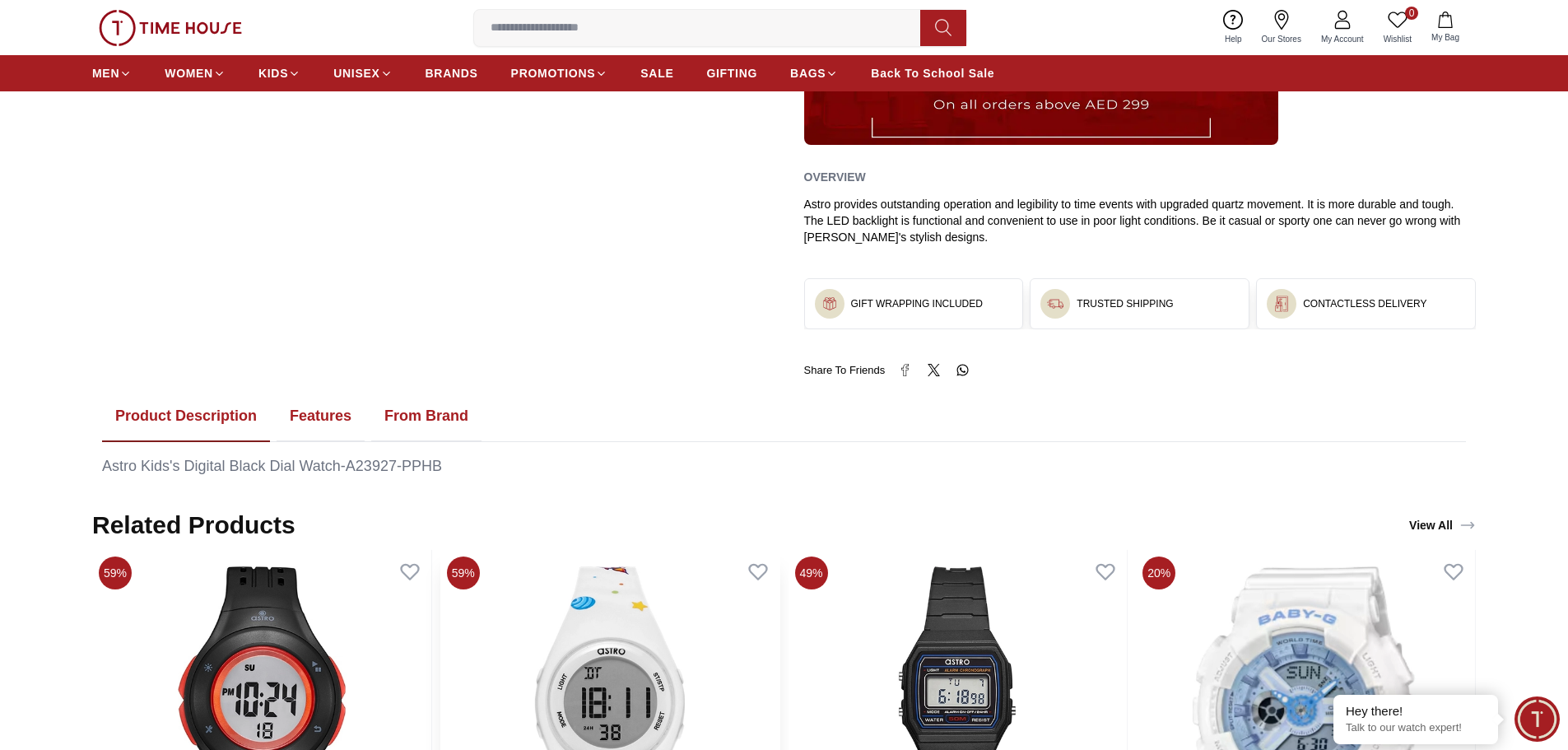
scroll to position [987, 0]
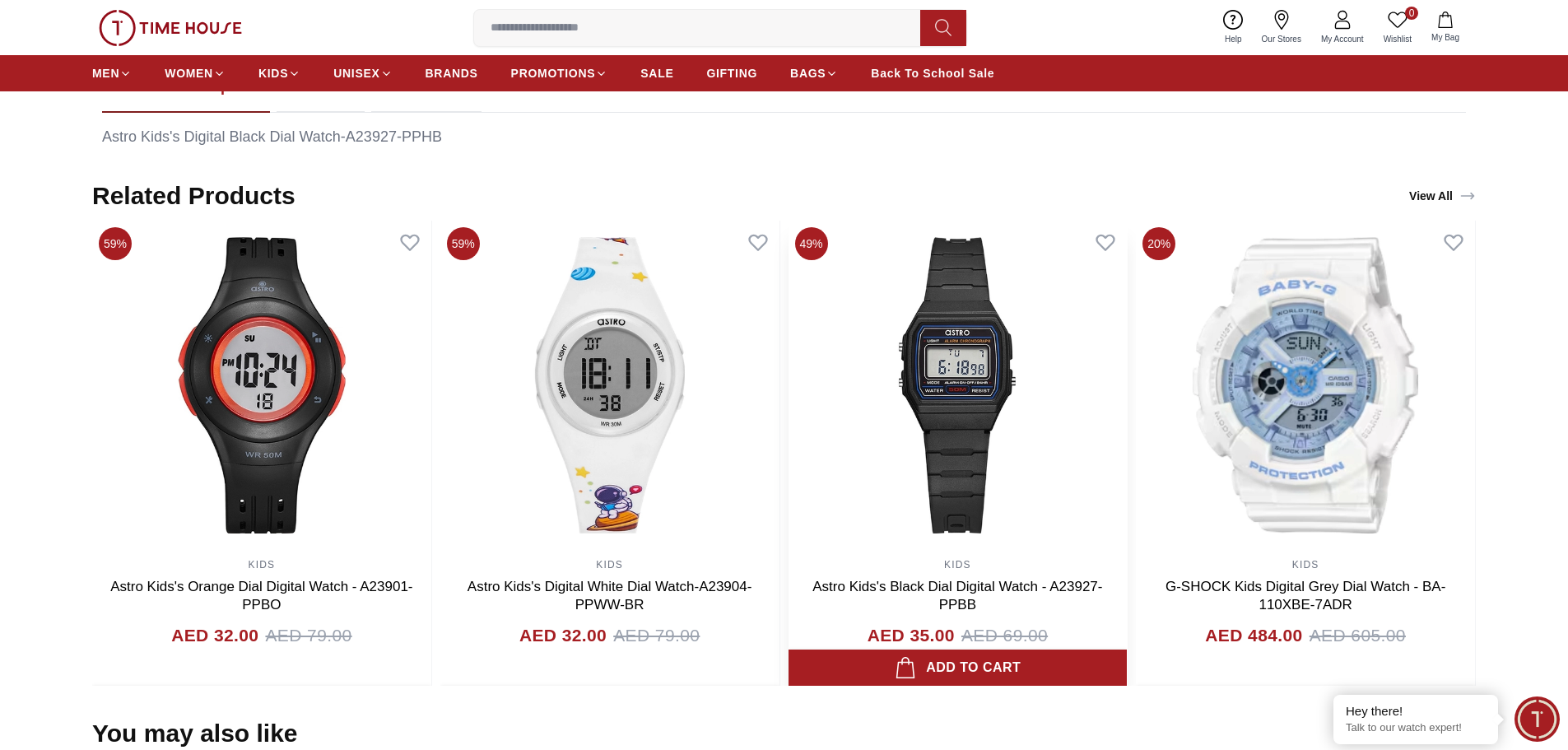
click at [972, 493] on img at bounding box center [958, 385] width 340 height 329
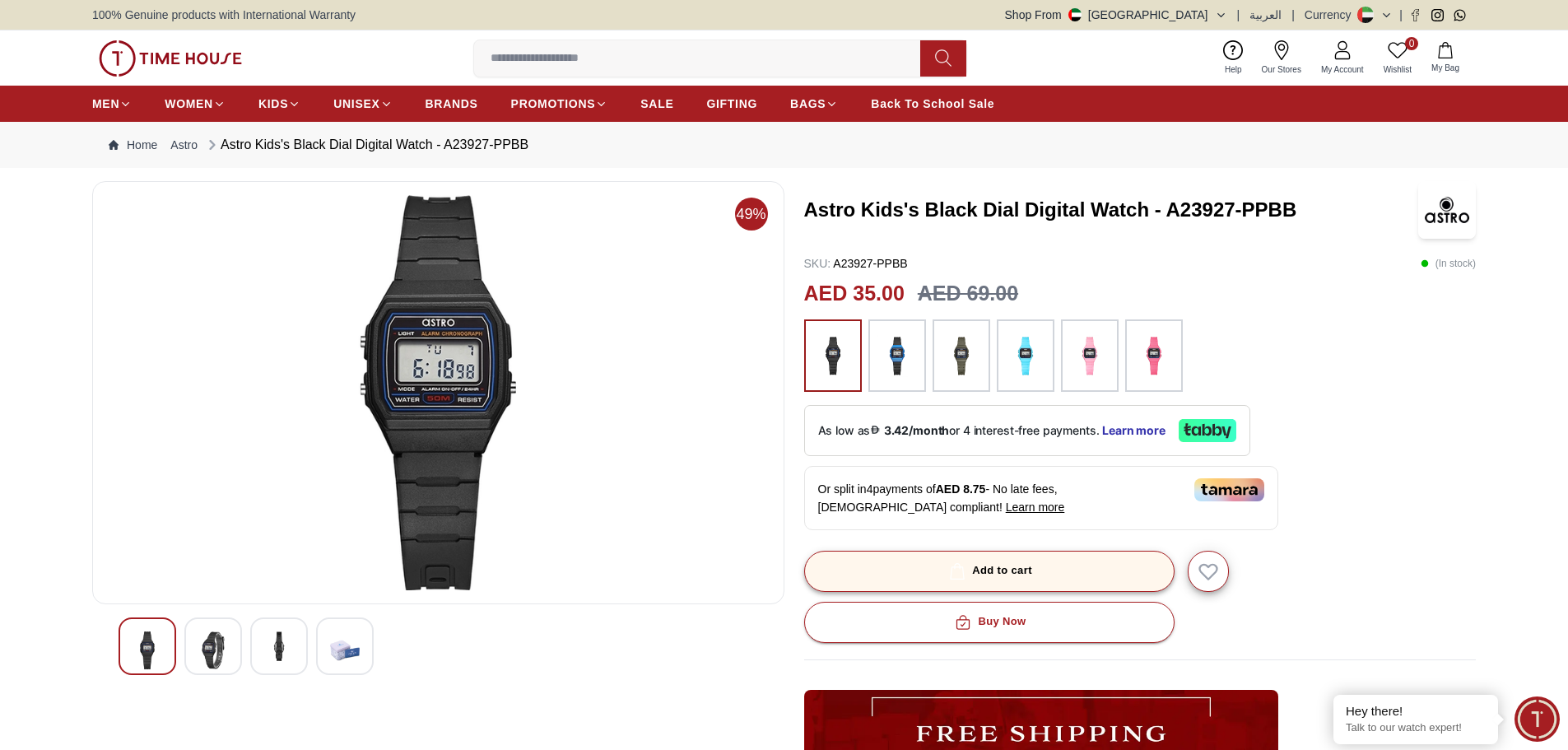
click at [1014, 569] on div "Add to cart" at bounding box center [989, 570] width 87 height 19
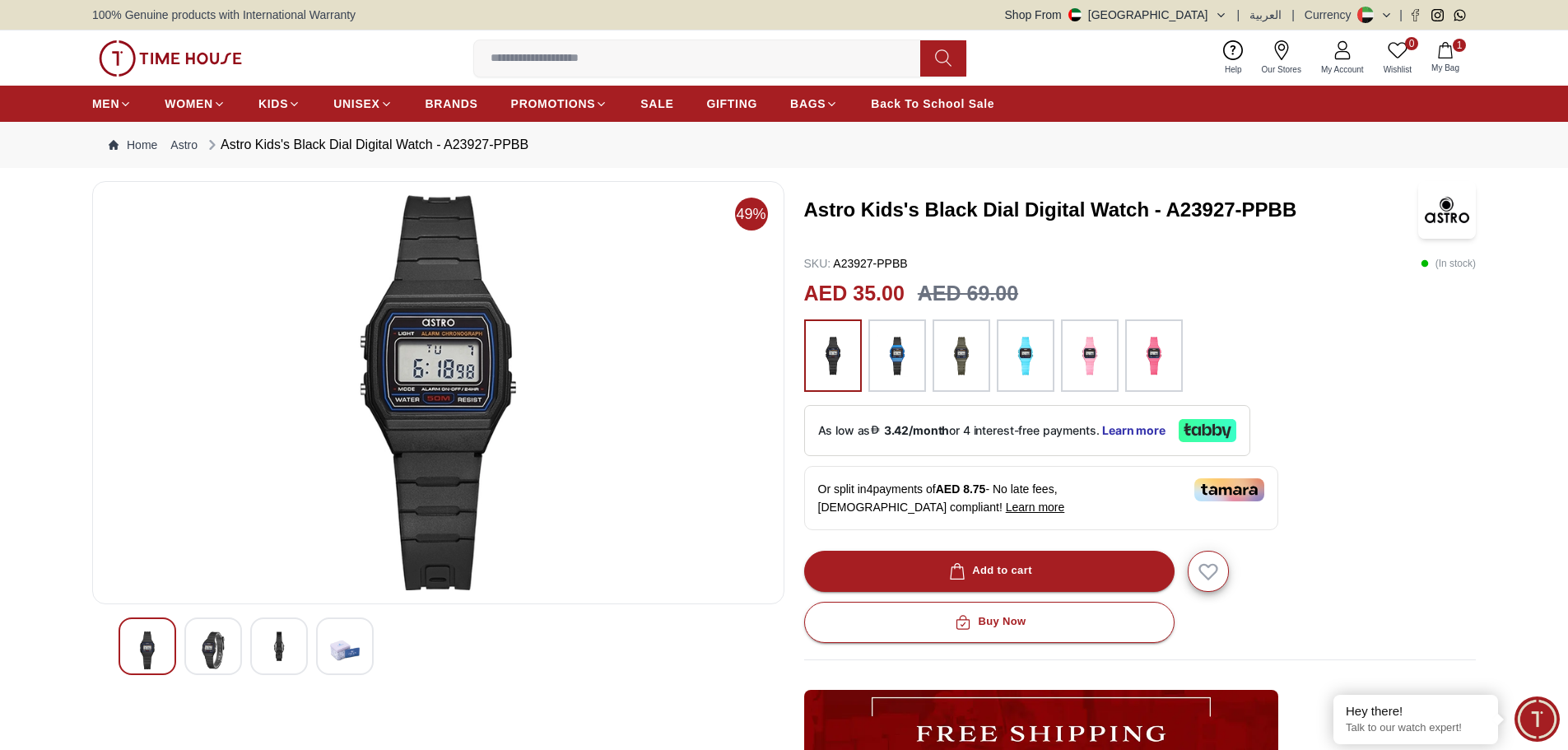
click at [1093, 350] on img at bounding box center [1090, 355] width 41 height 56
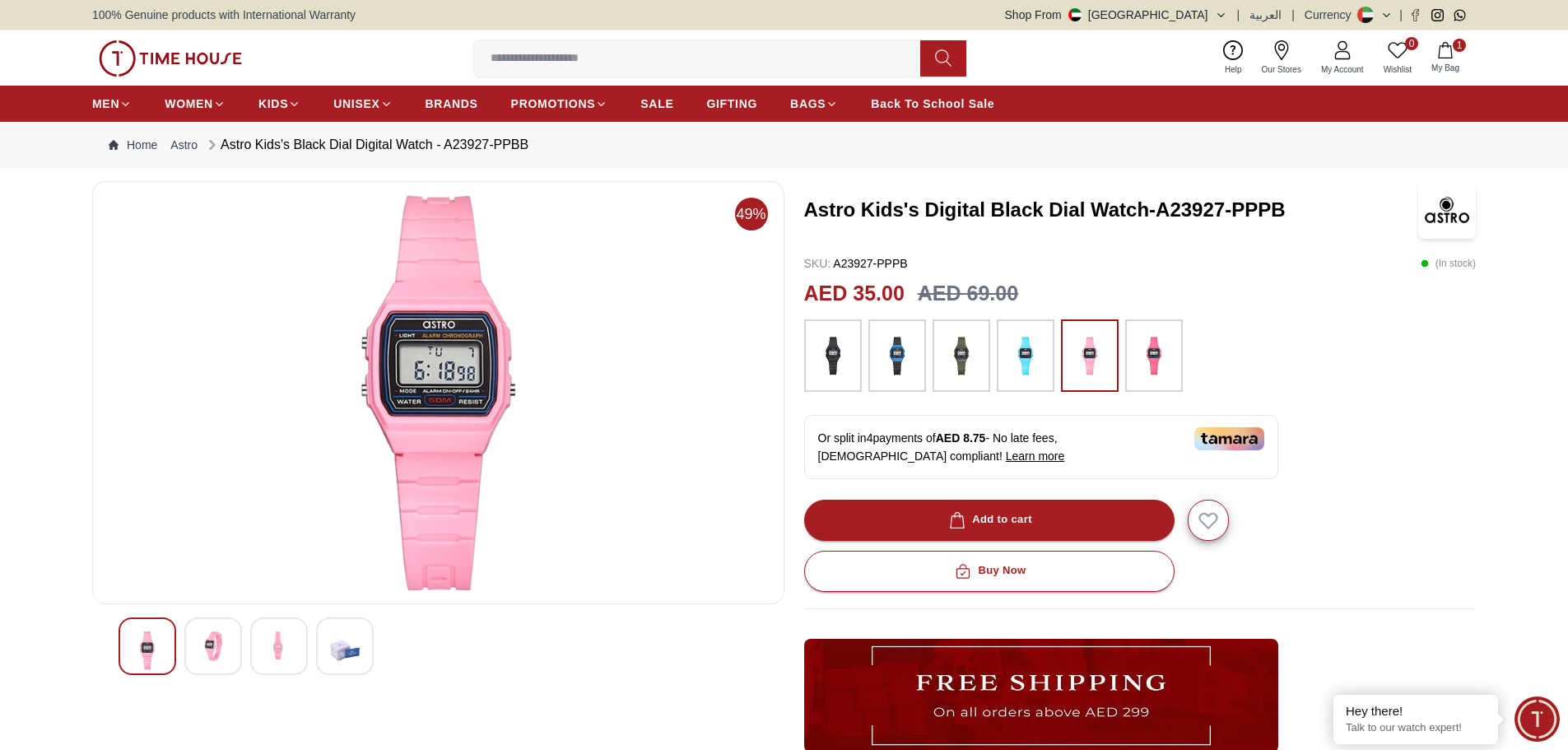
scroll to position [1038, 0]
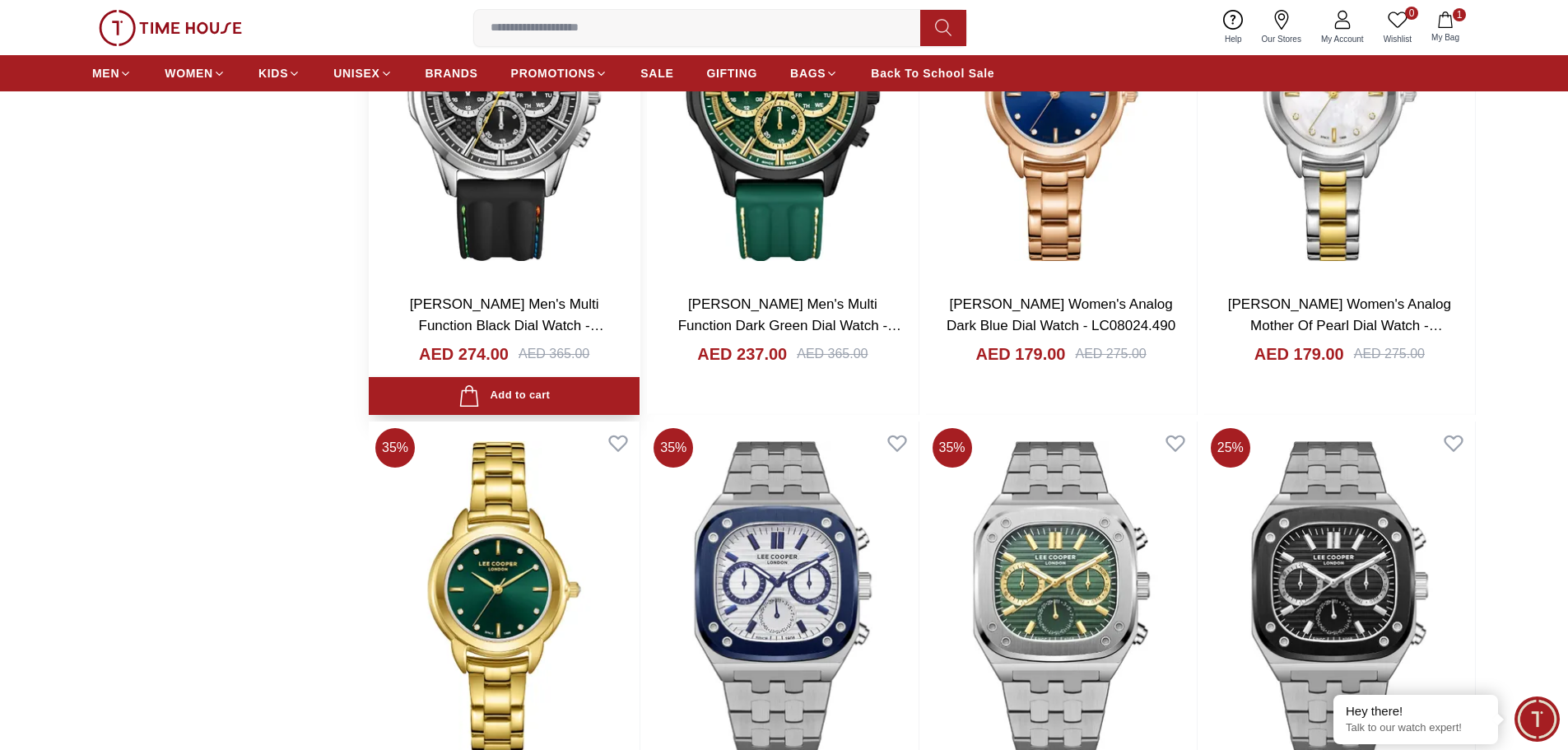
scroll to position [2052, 0]
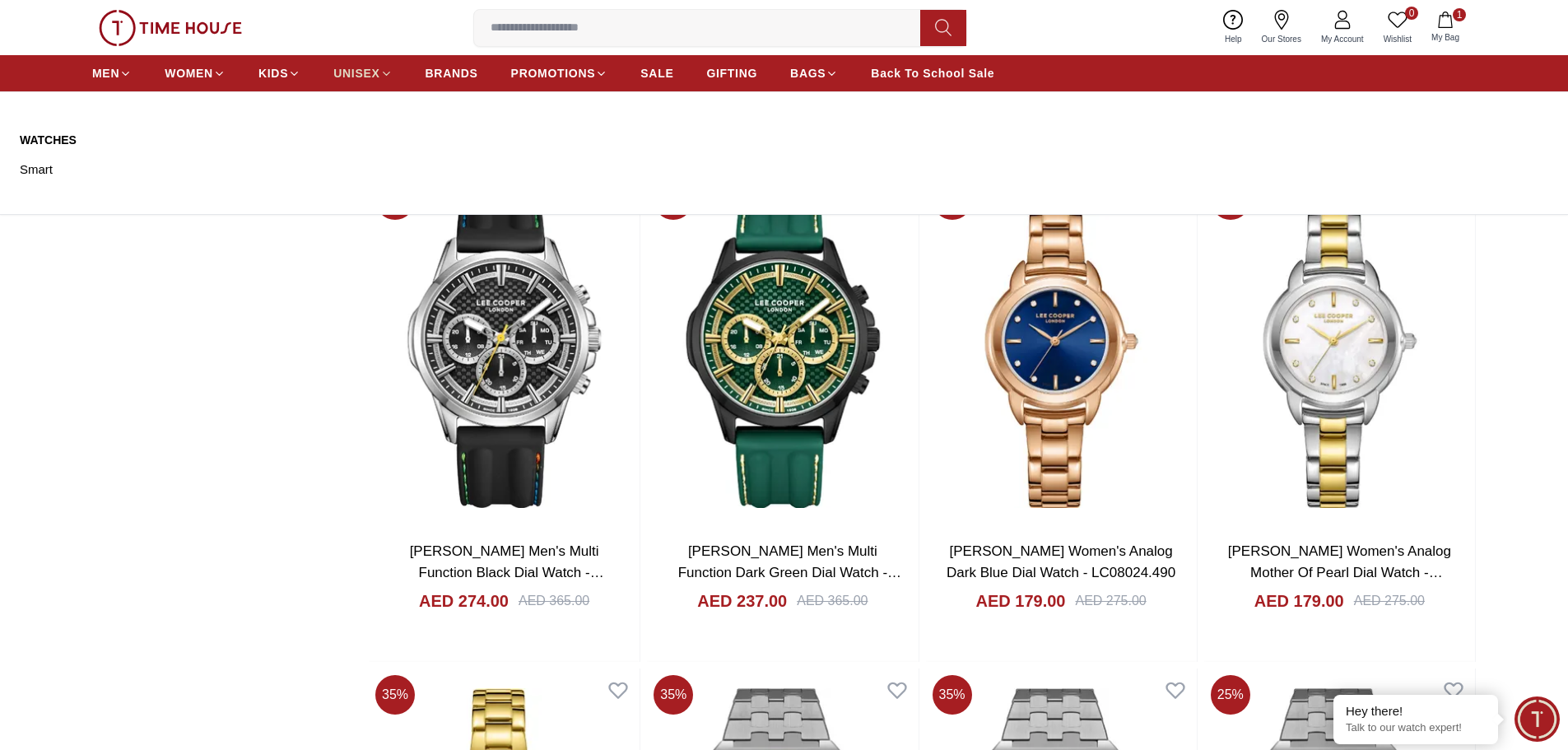
click at [354, 72] on span "UNISEX" at bounding box center [356, 73] width 46 height 17
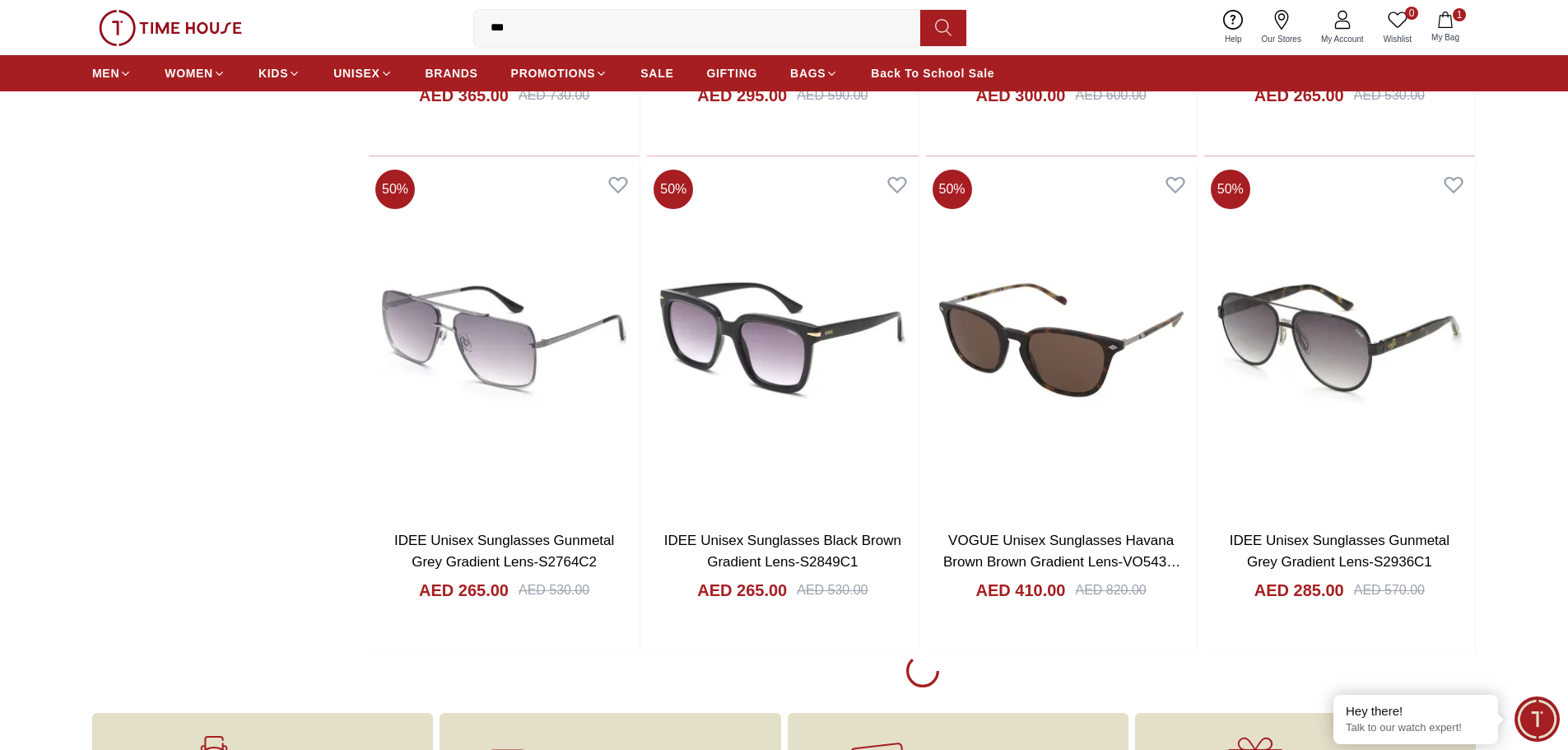
scroll to position [2387, 0]
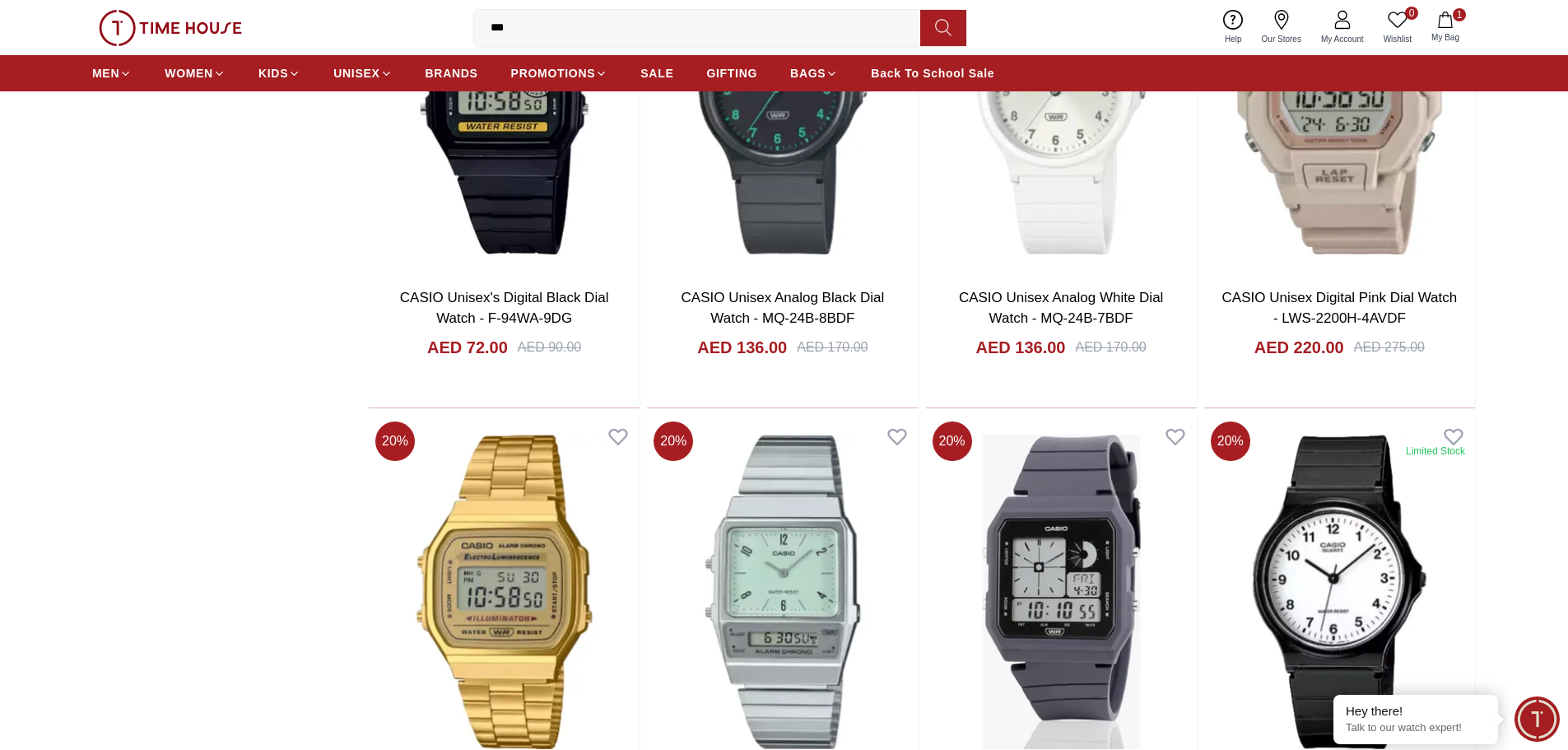
scroll to position [4032, 0]
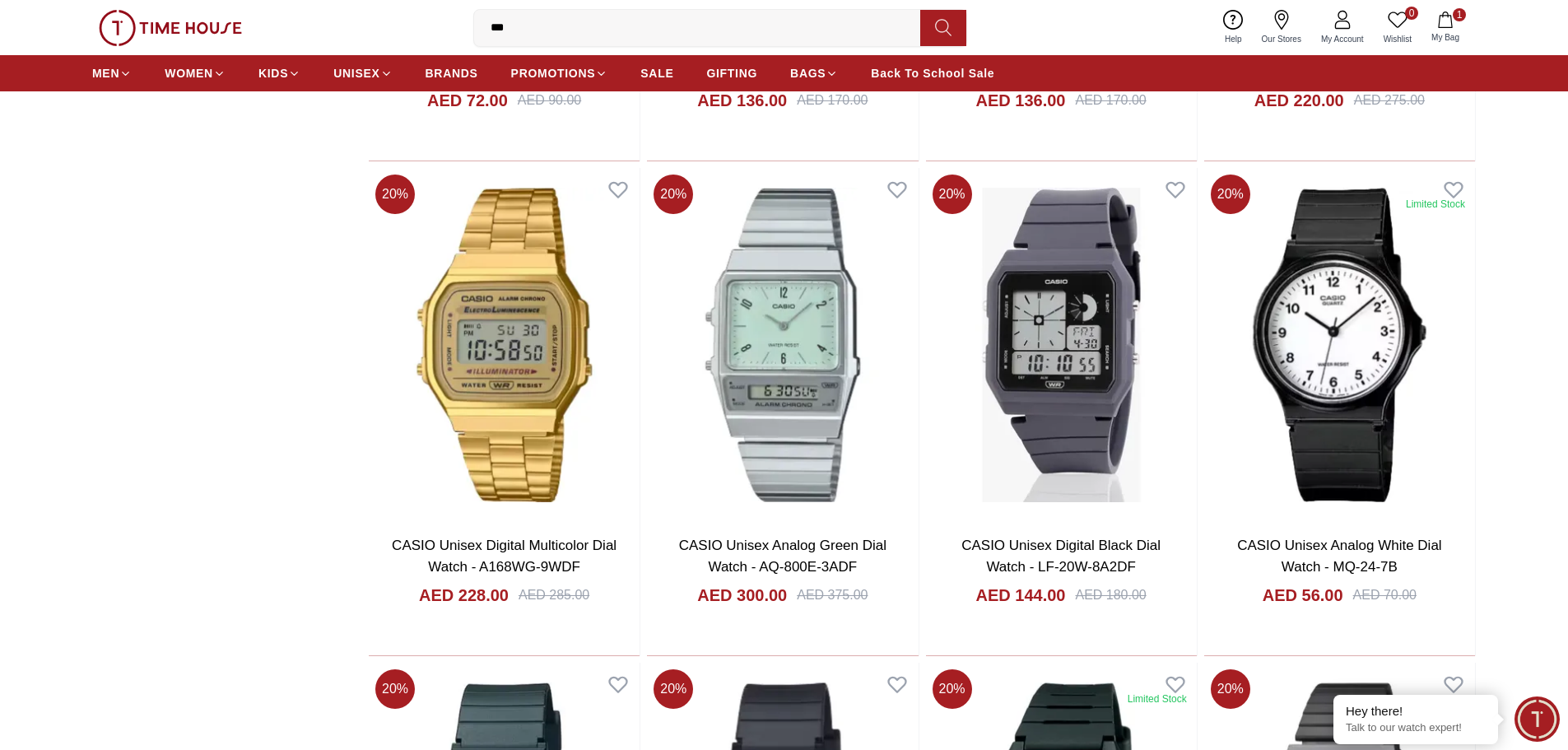
scroll to position [2387, 0]
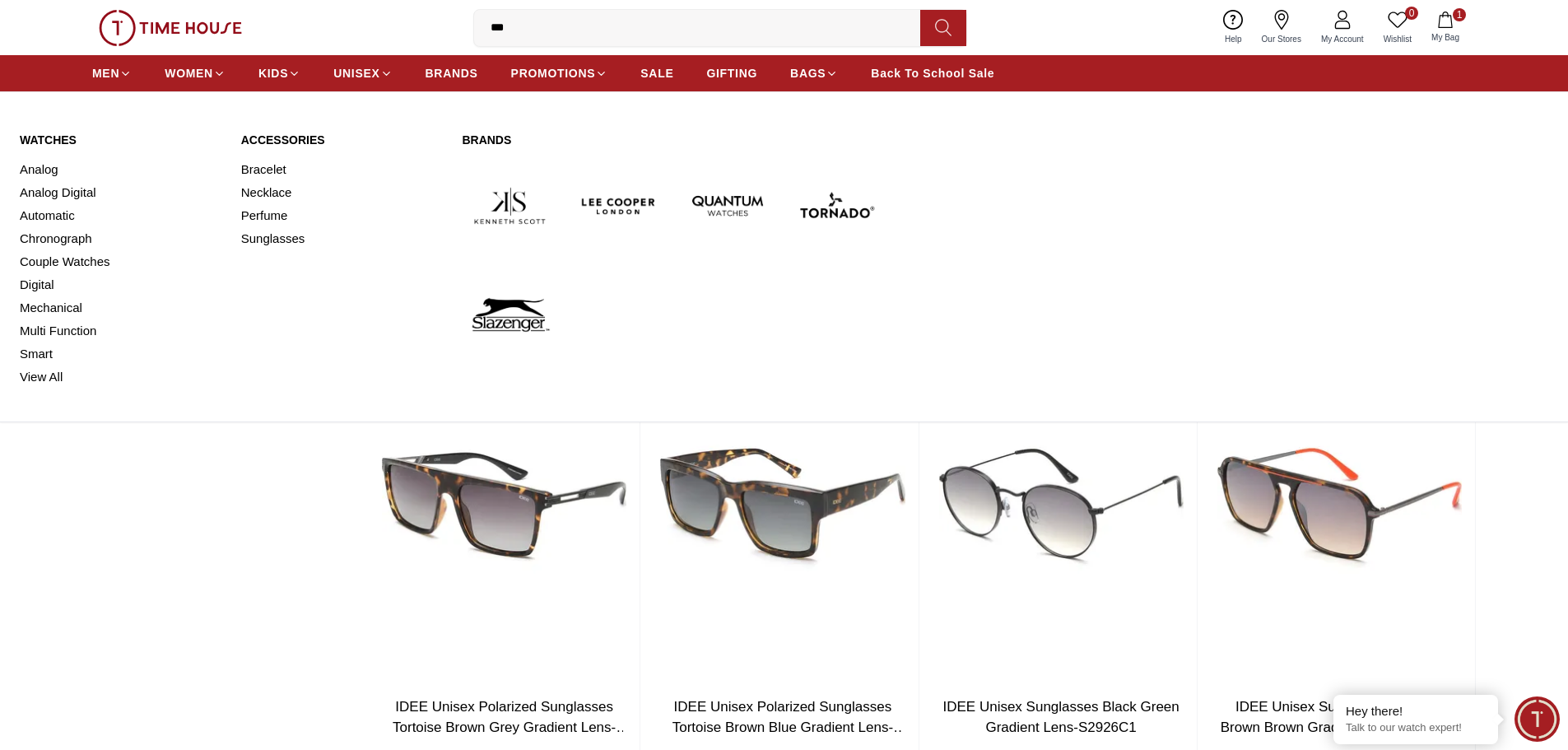
click at [499, 208] on img at bounding box center [509, 206] width 95 height 95
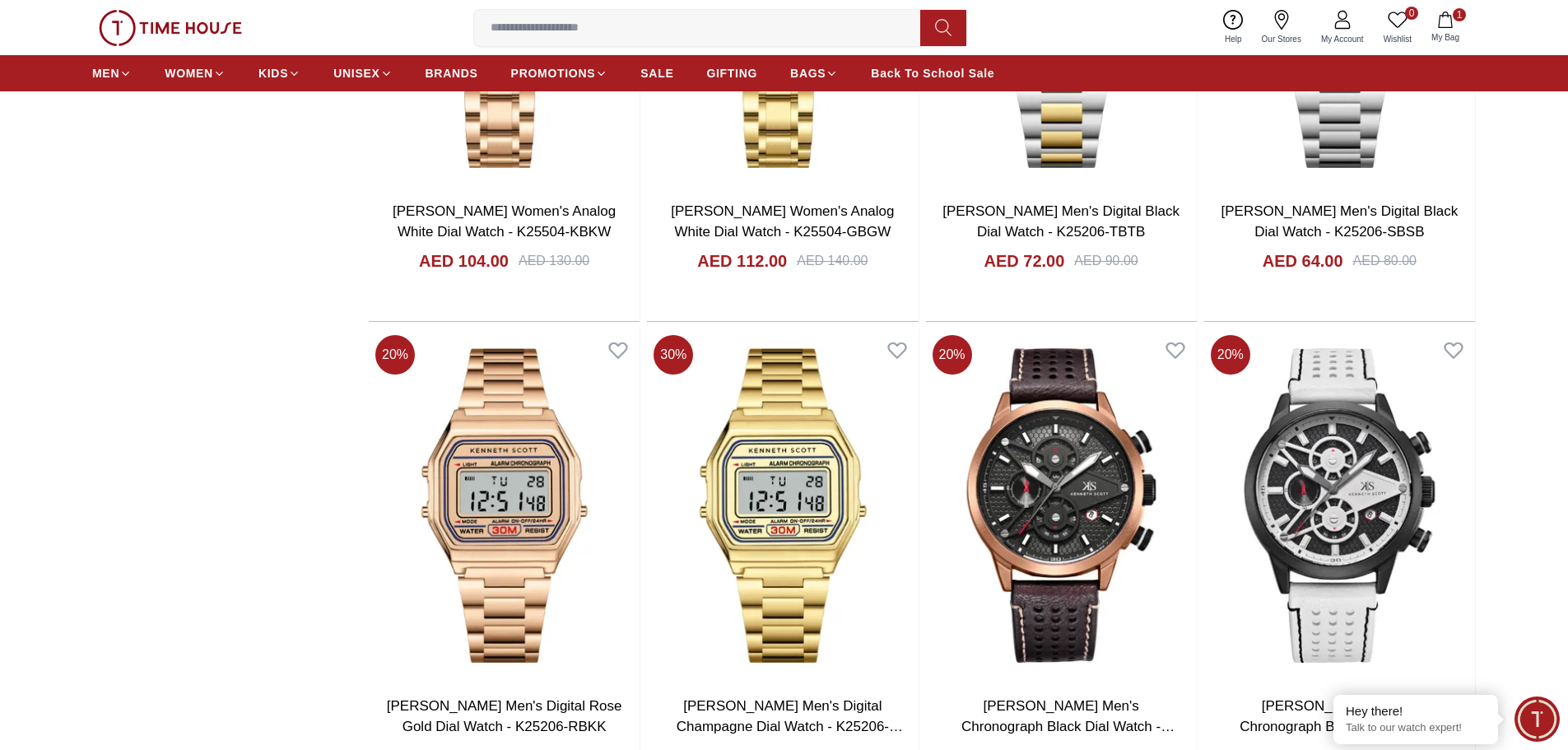
scroll to position [2881, 0]
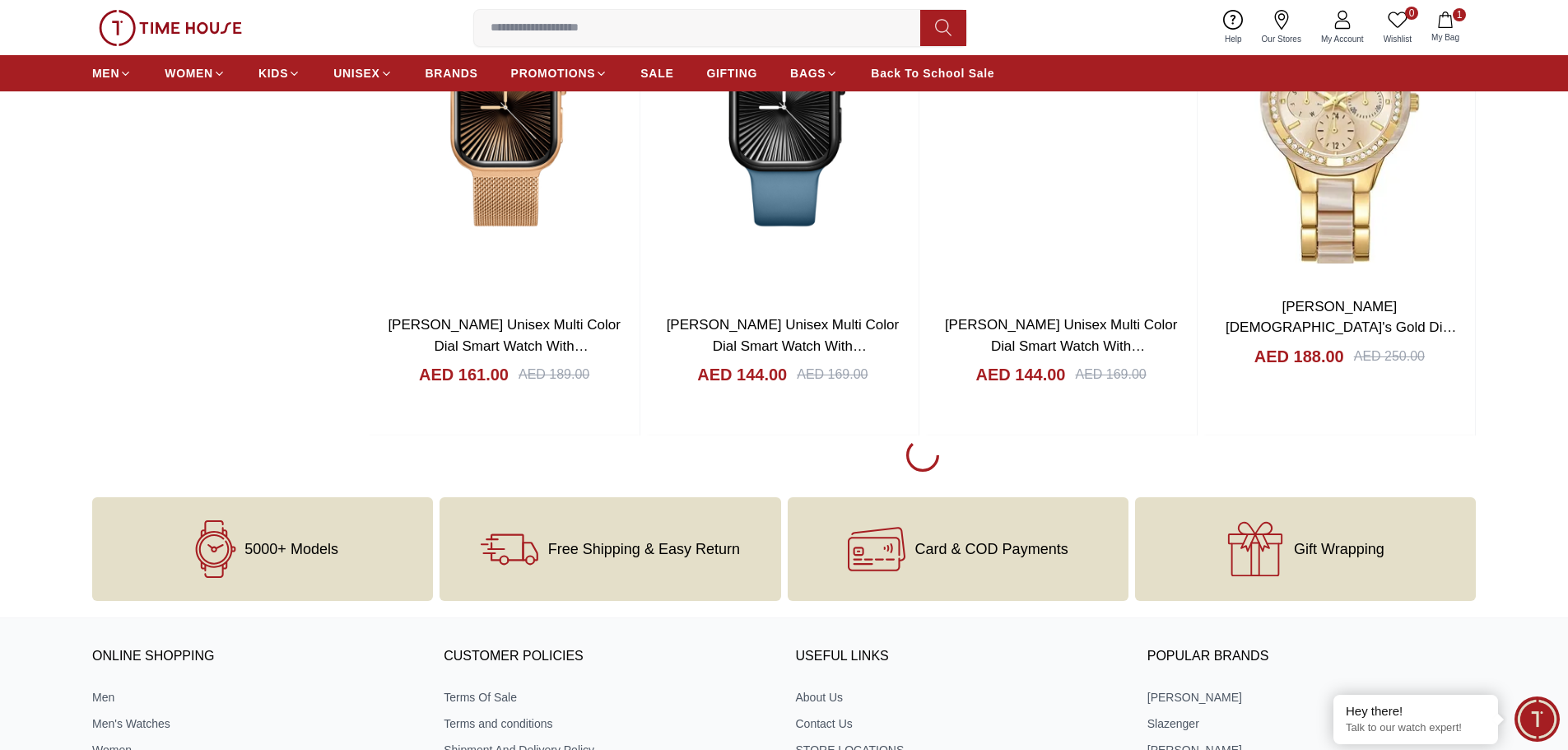
scroll to position [8312, 0]
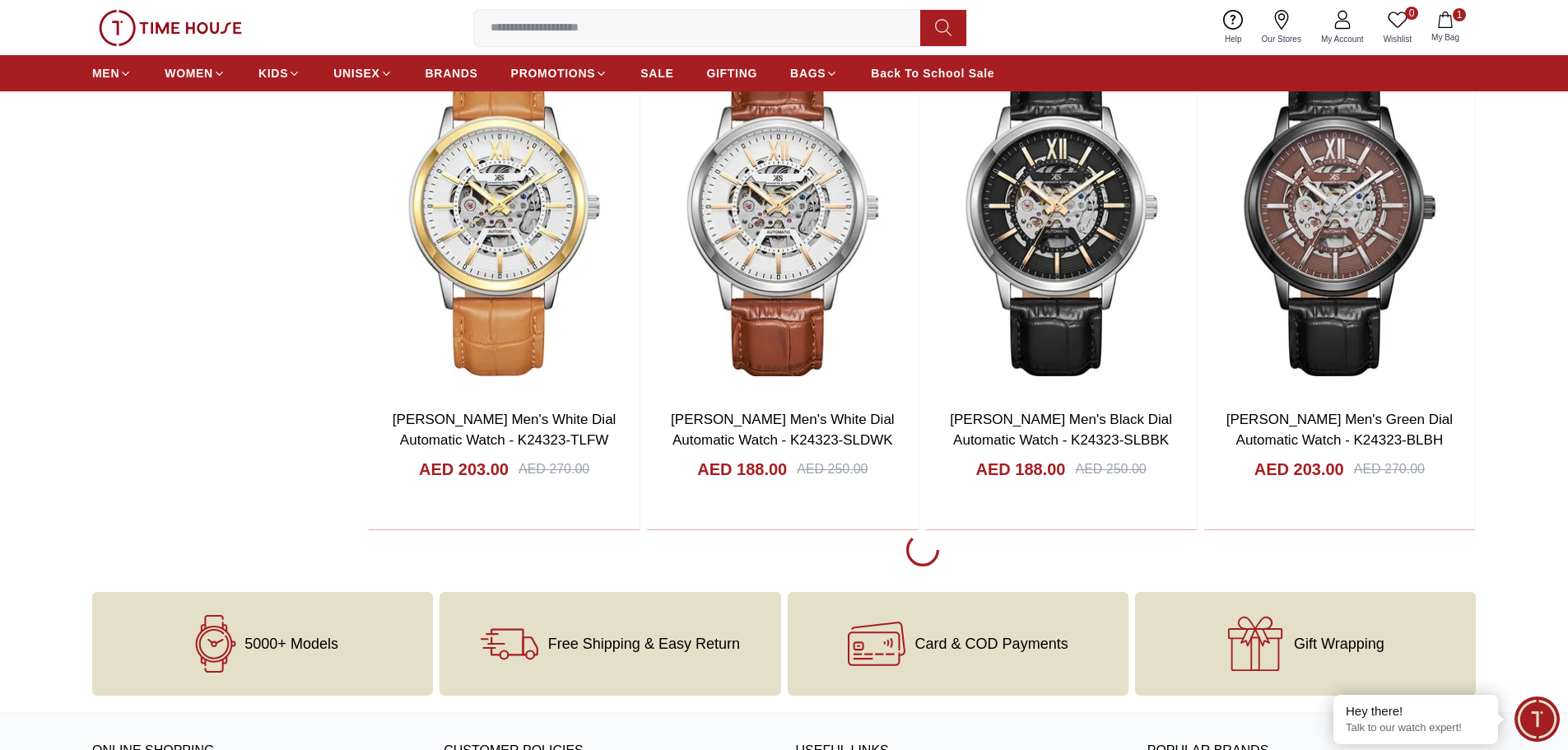
scroll to position [13168, 0]
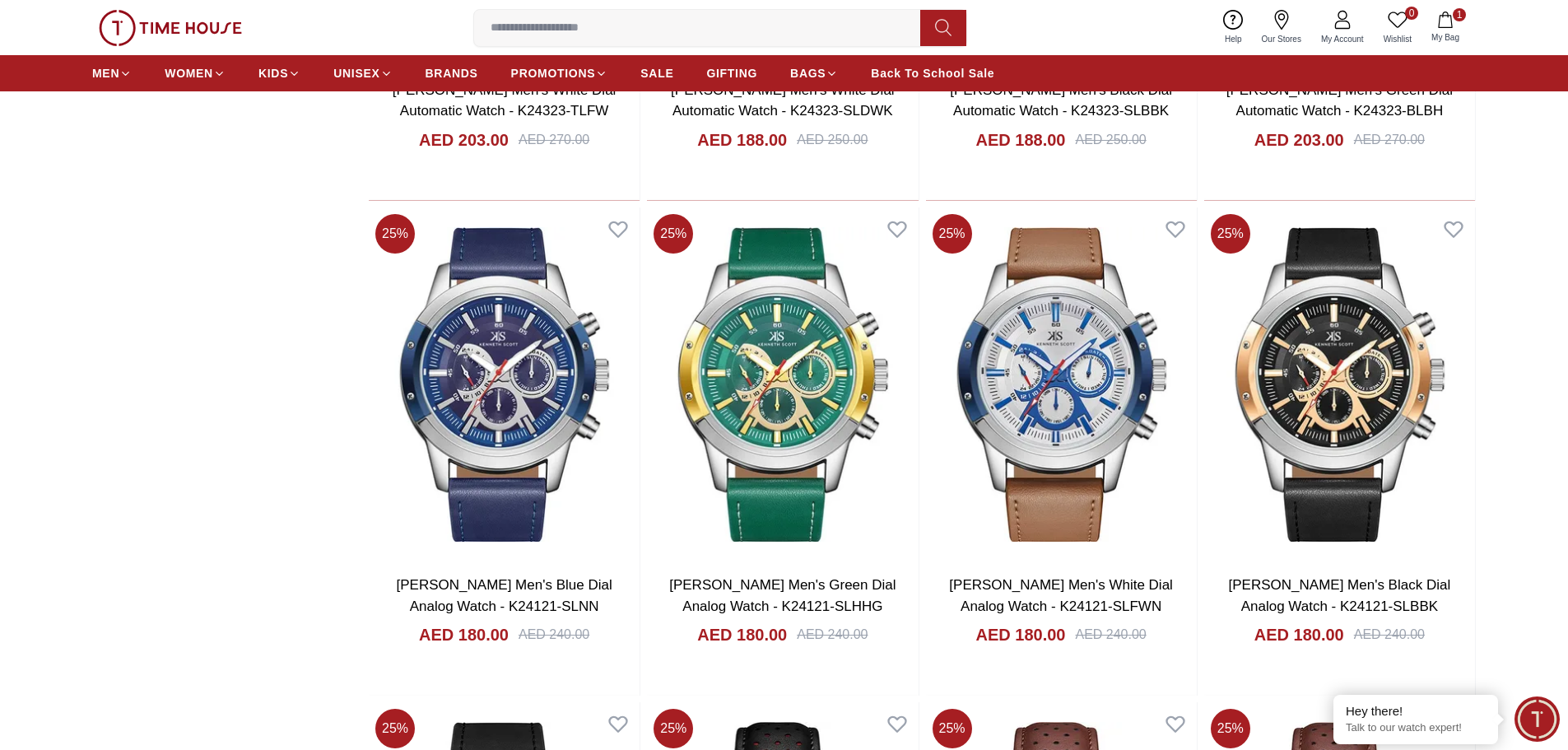
scroll to position [13415, 0]
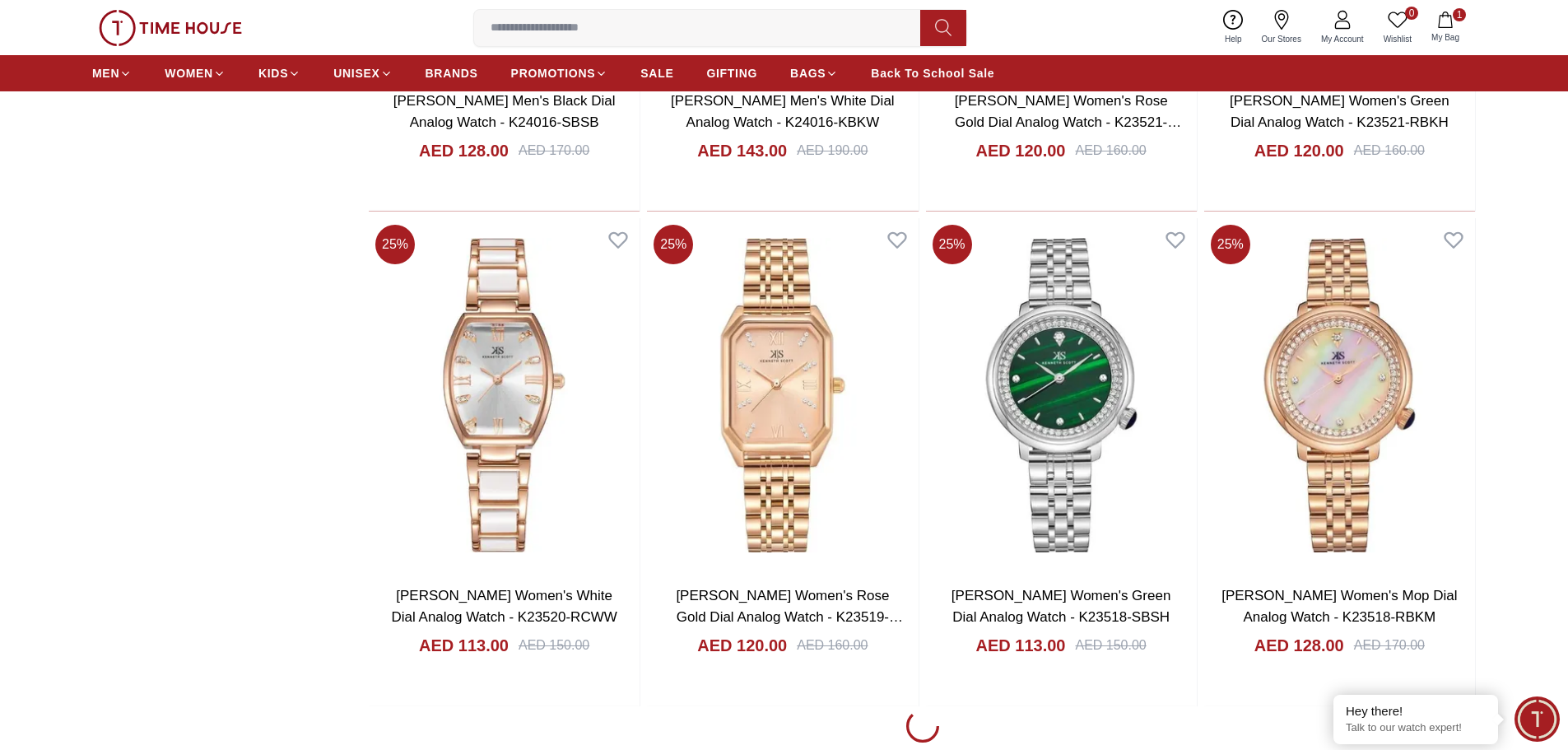
scroll to position [17942, 0]
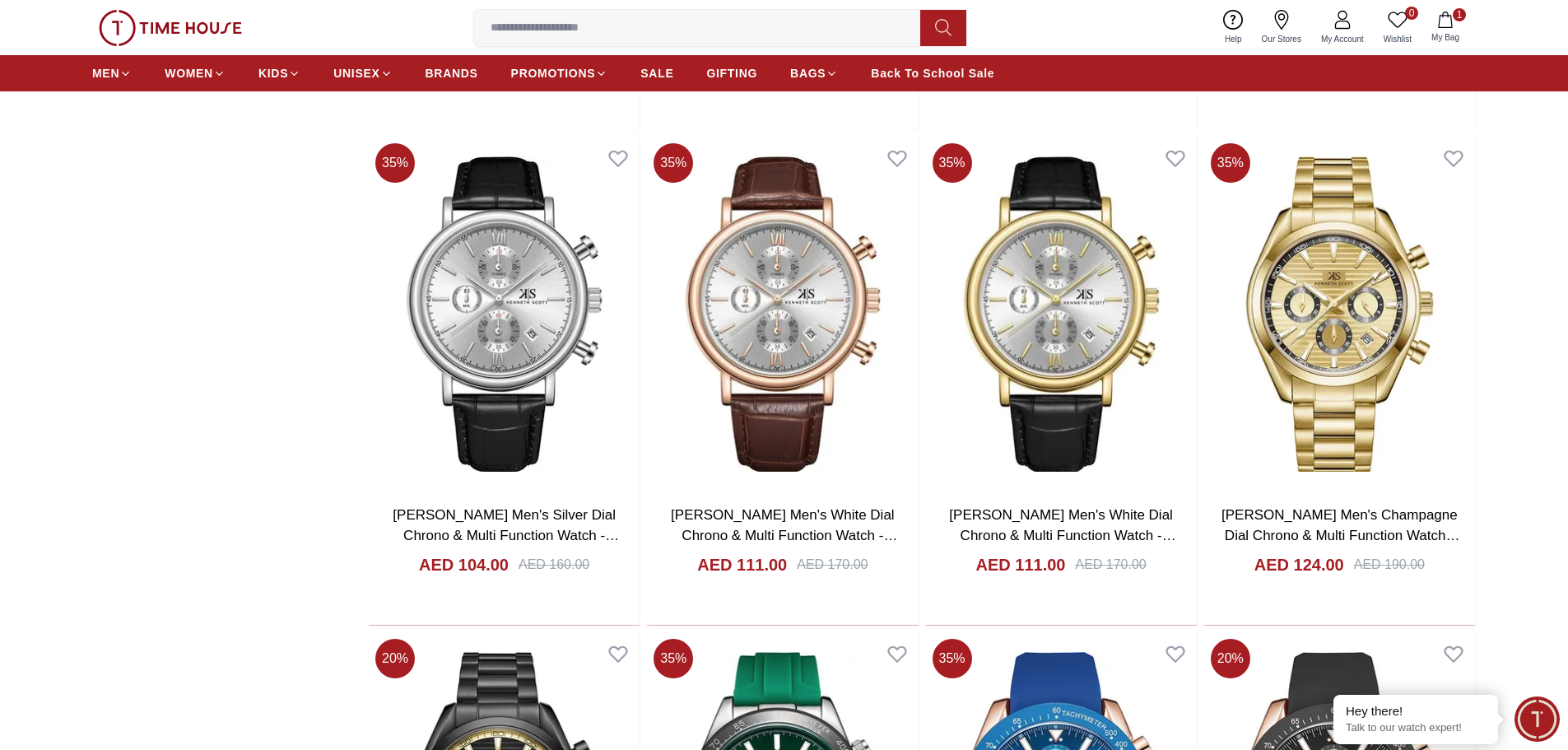
scroll to position [18518, 0]
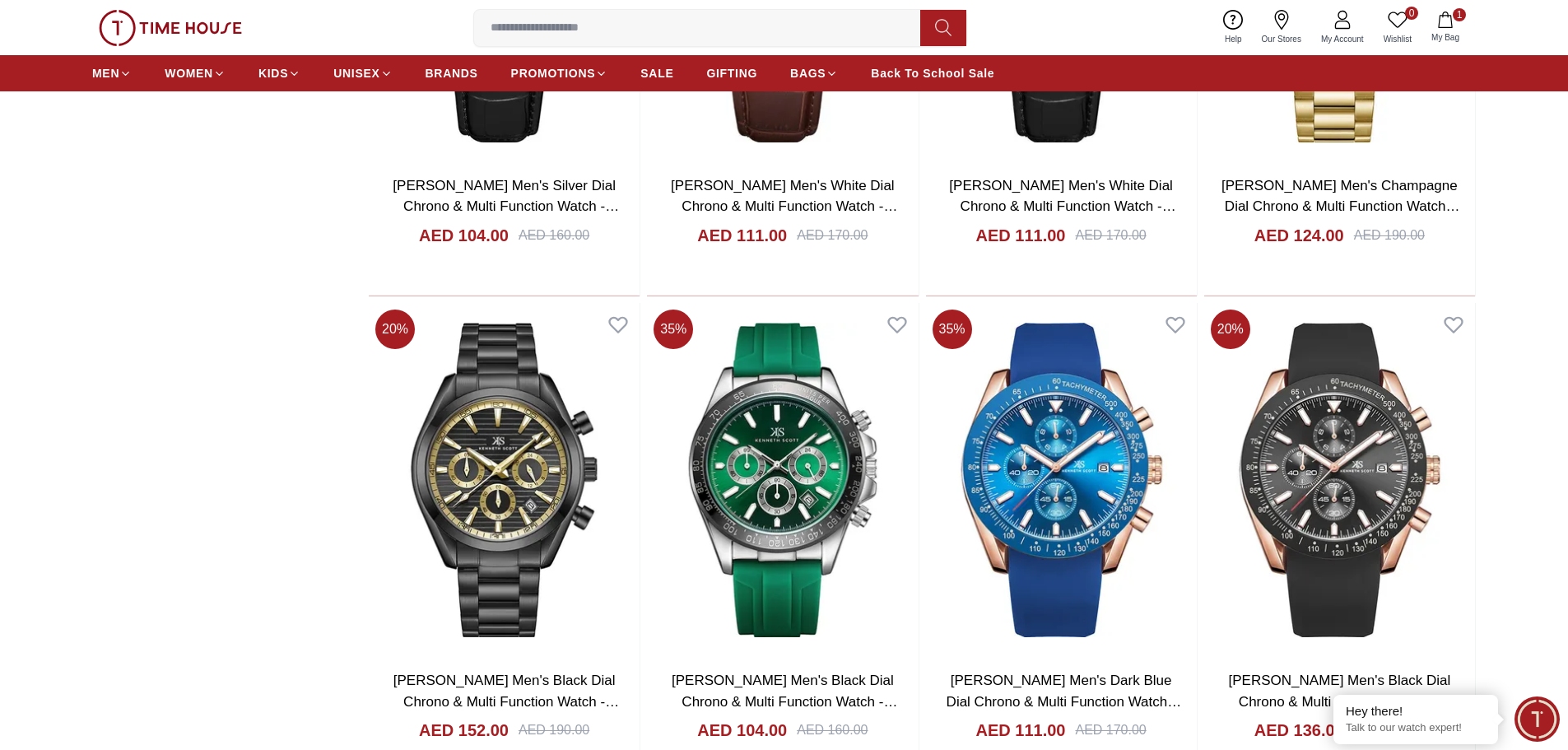
scroll to position [18600, 0]
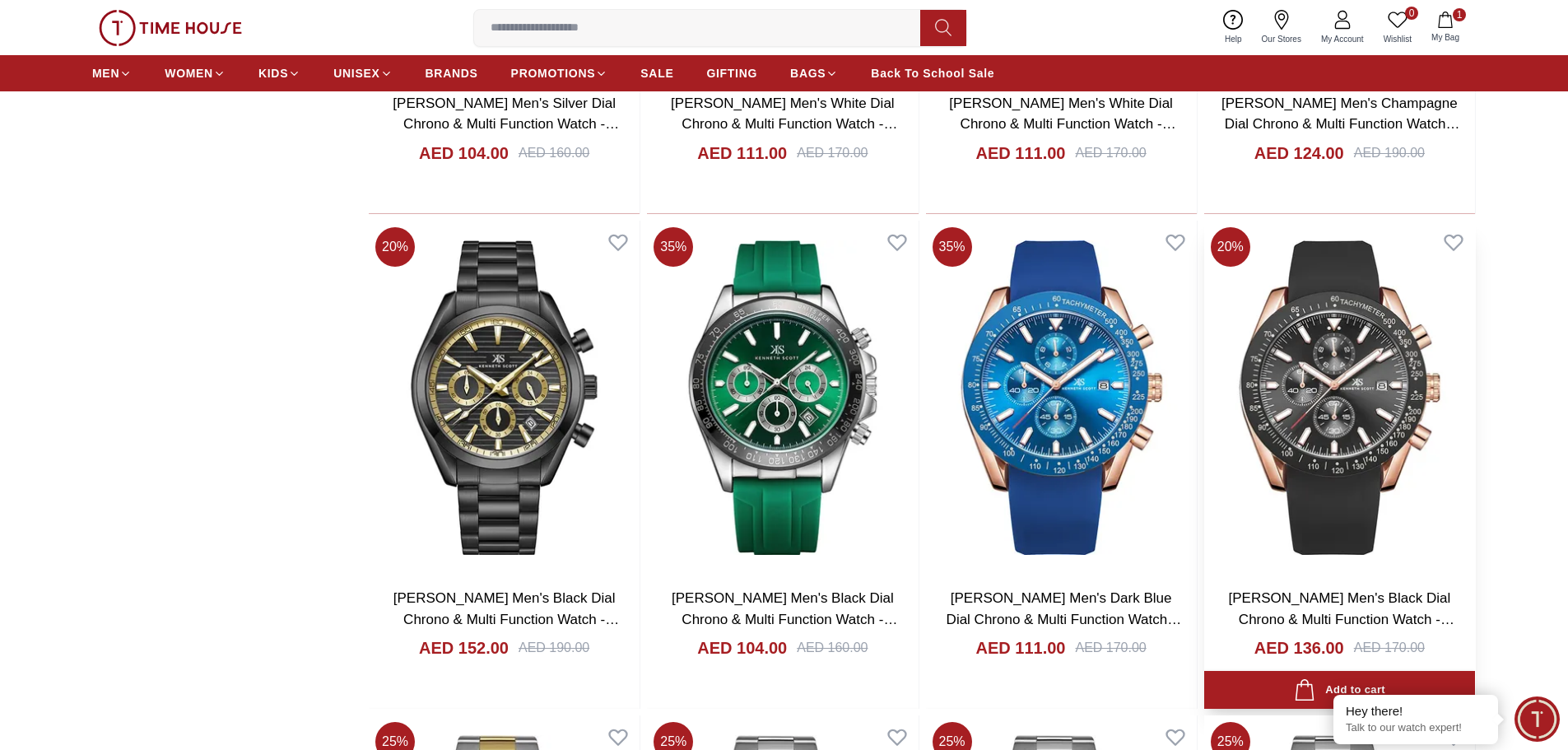
click at [1272, 429] on img at bounding box center [1339, 398] width 271 height 354
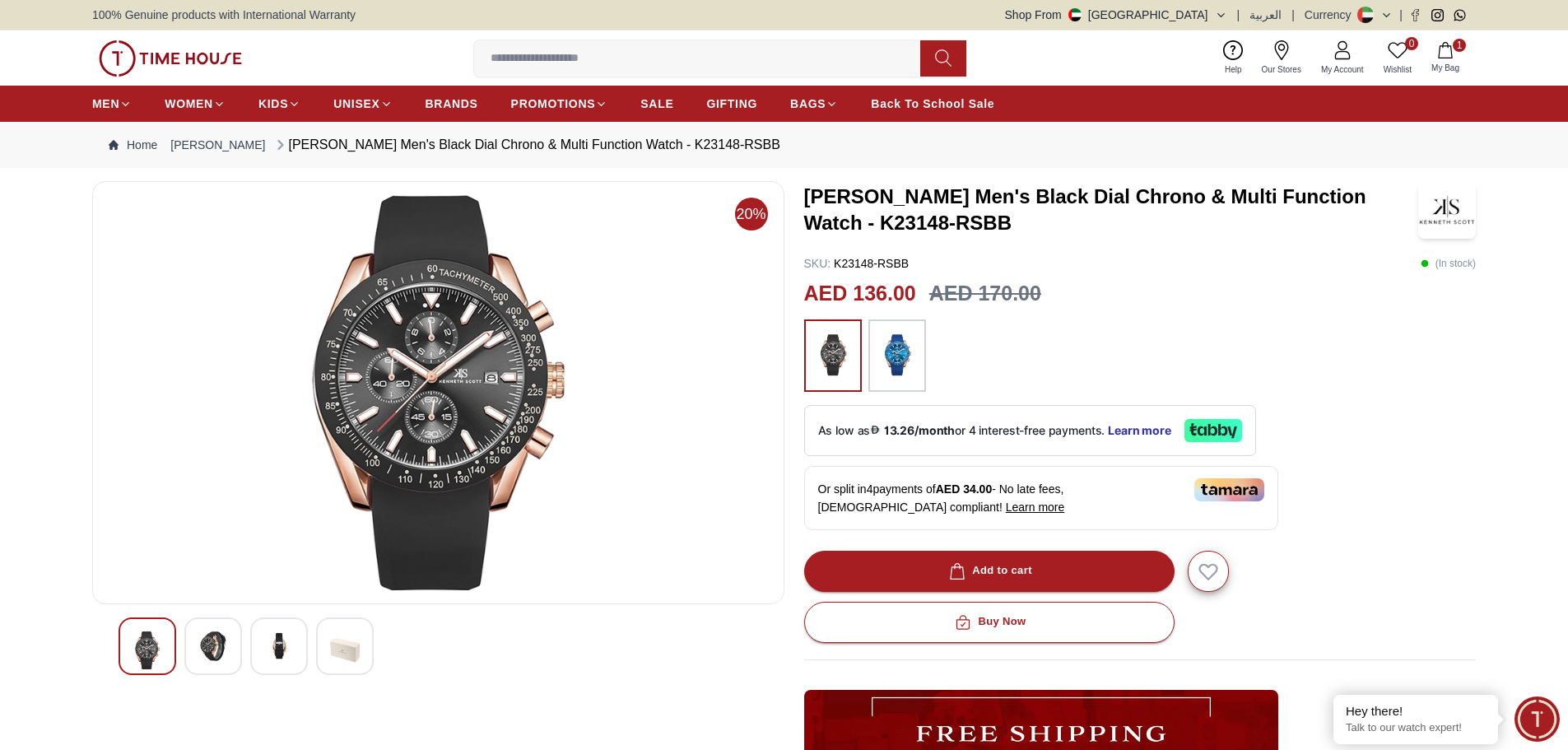
click at [908, 374] on img at bounding box center [898, 355] width 41 height 56
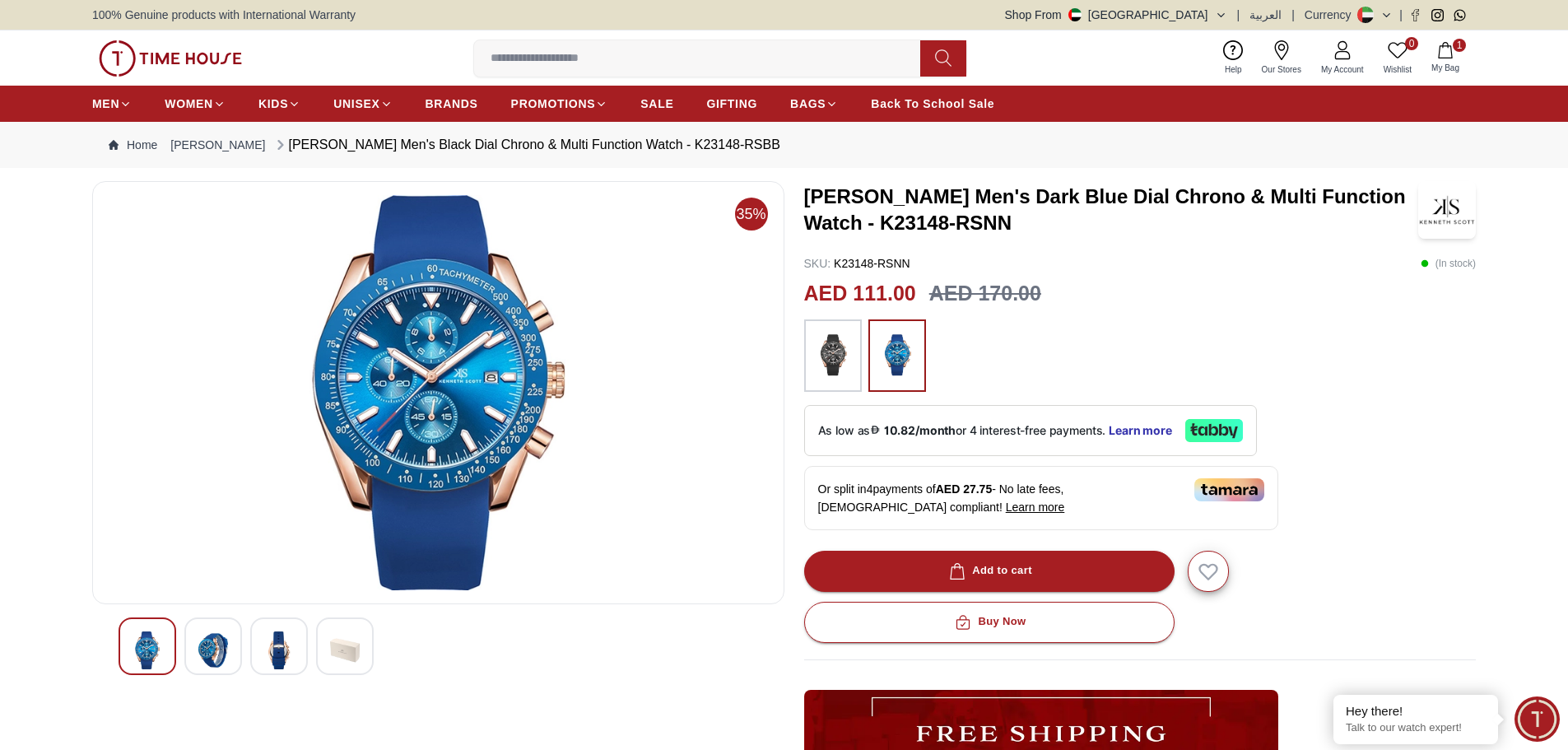
click at [843, 363] on img at bounding box center [833, 355] width 41 height 56
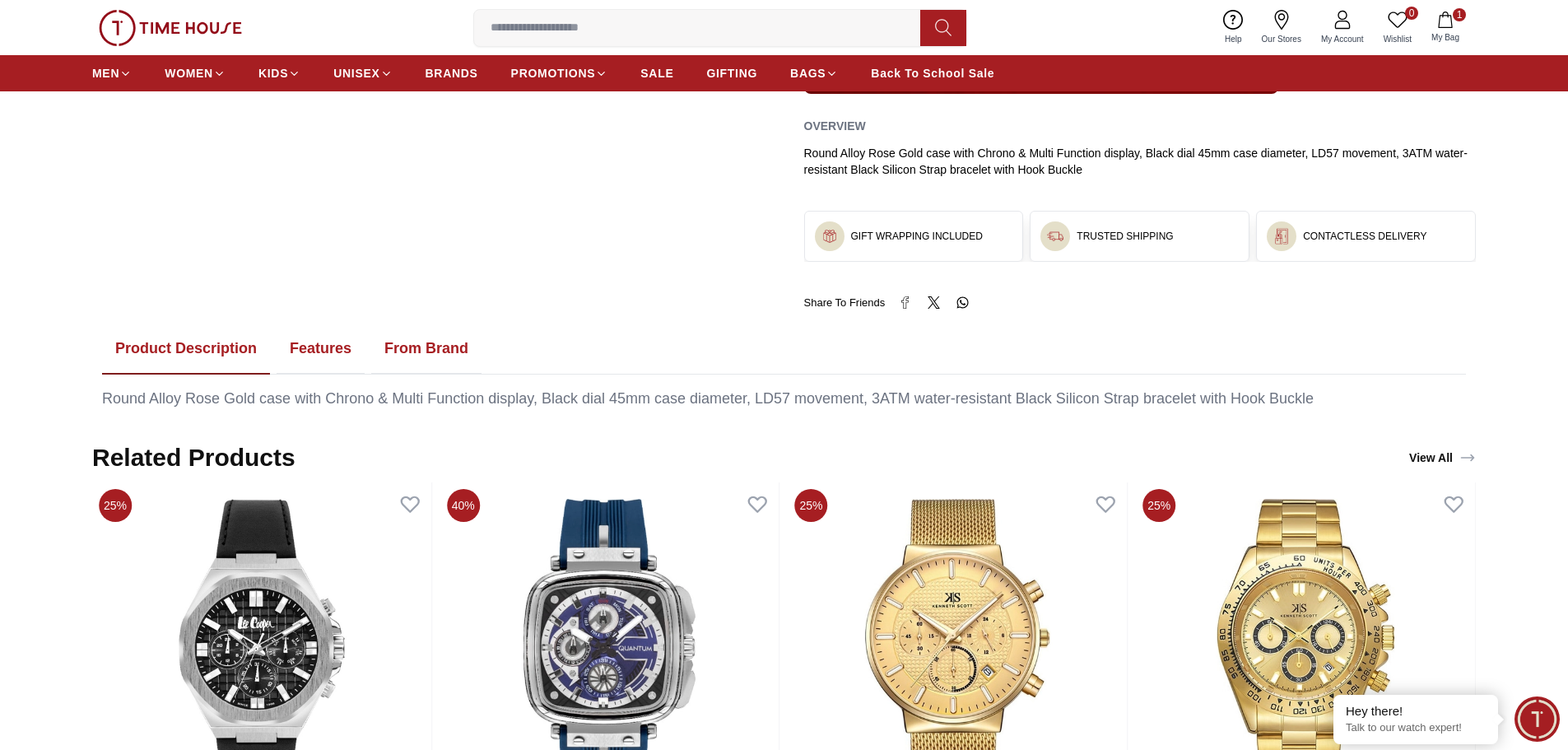
scroll to position [329, 0]
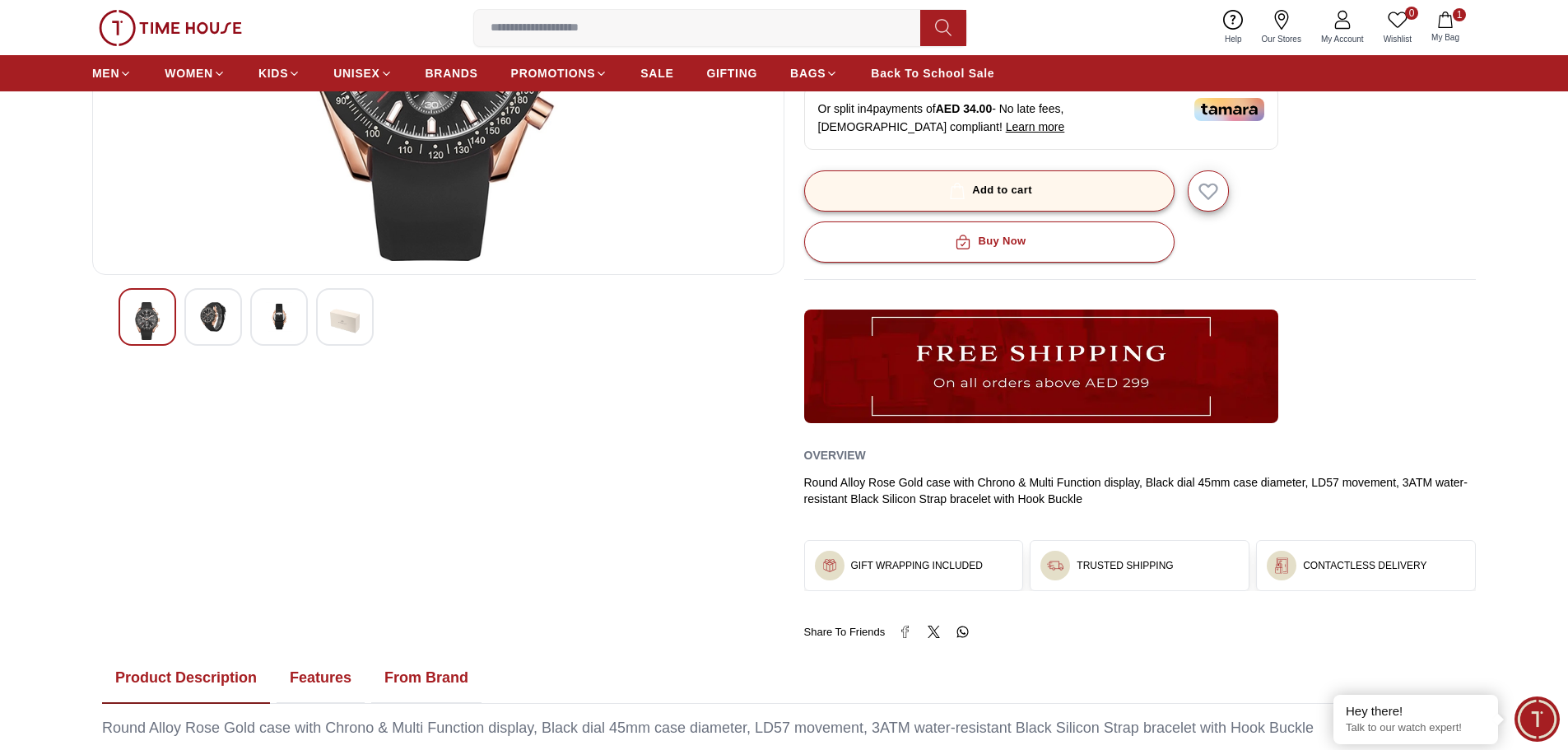
click at [1023, 192] on div "Add to cart" at bounding box center [989, 190] width 87 height 19
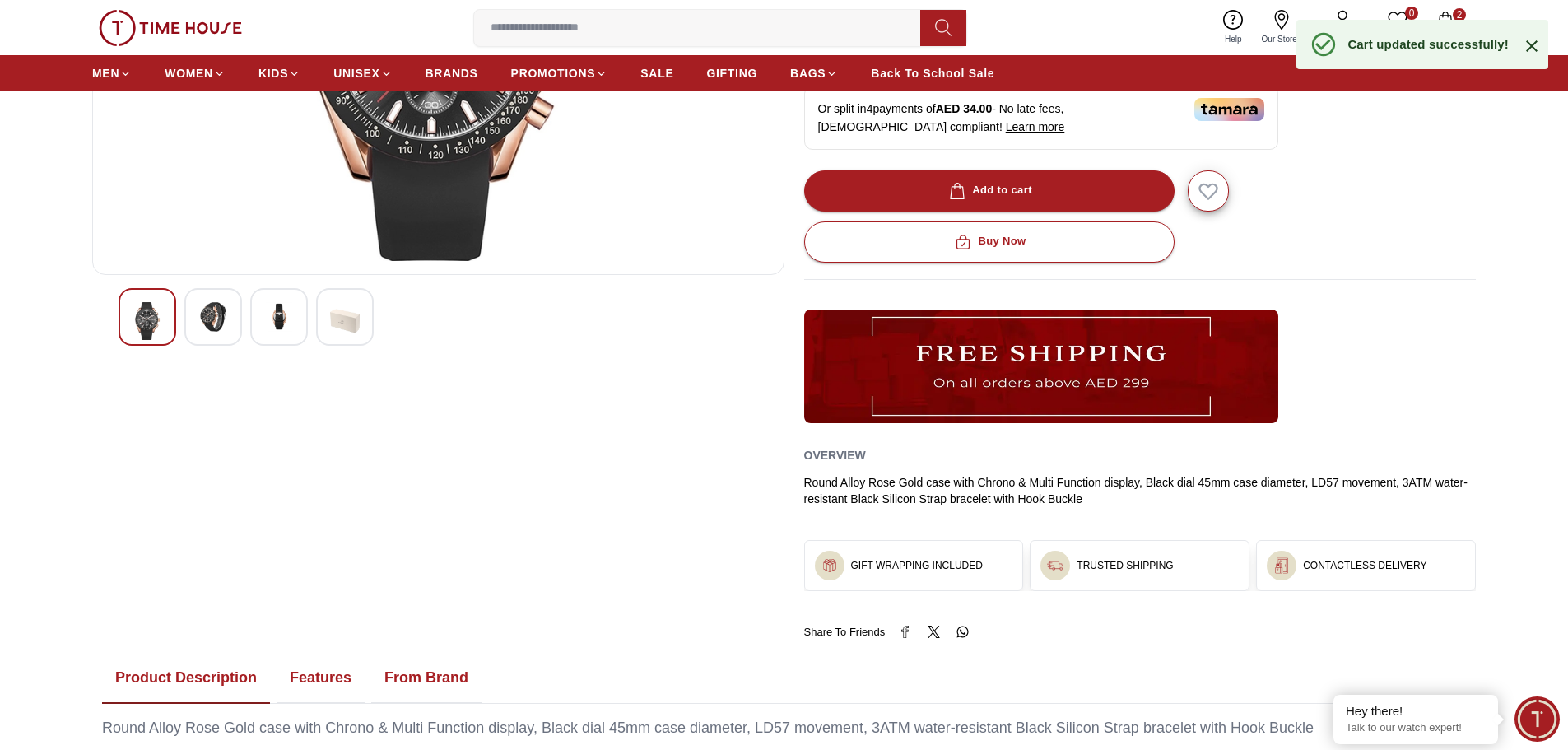
scroll to position [0, 0]
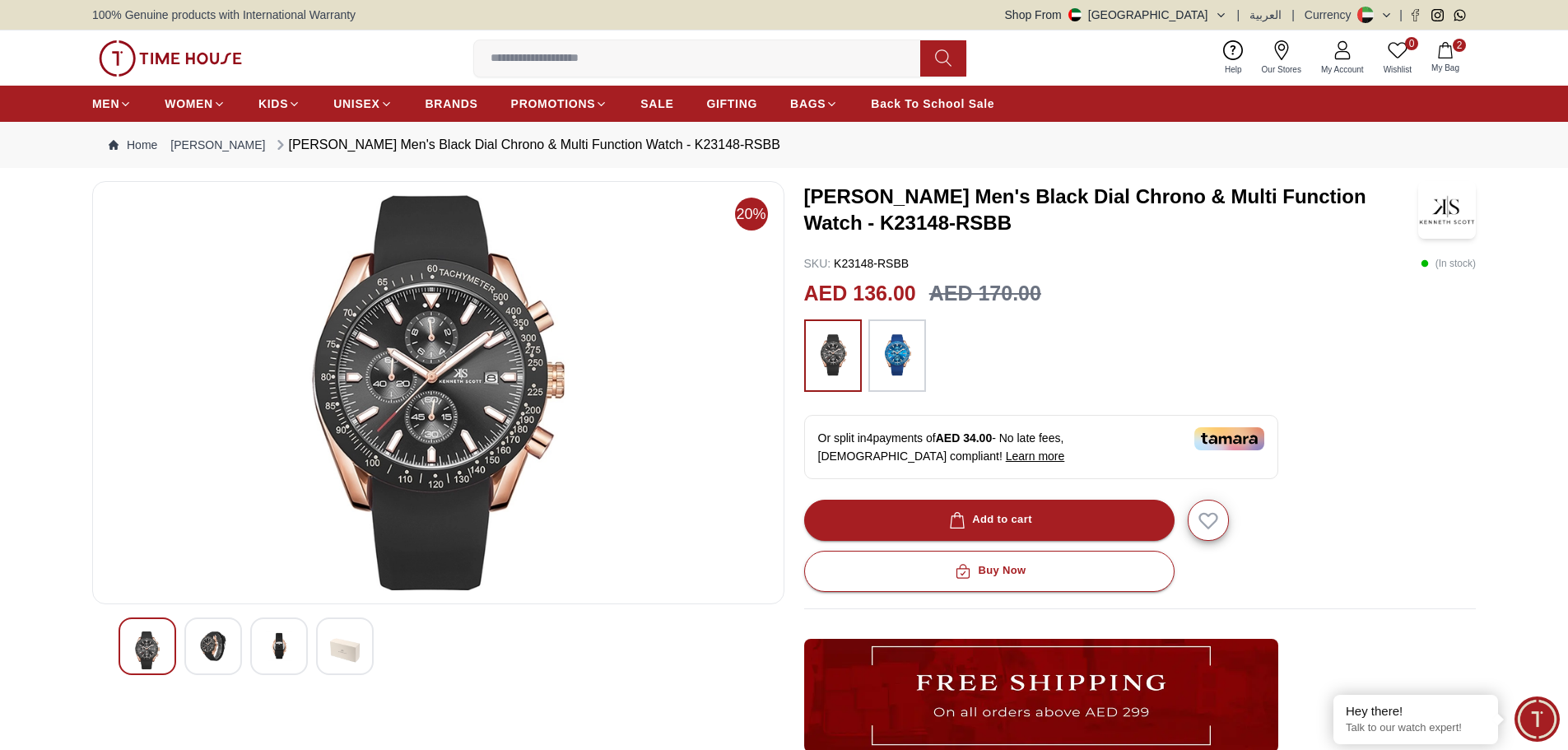
click at [1455, 55] on button "2 My Bag" at bounding box center [1445, 57] width 47 height 38
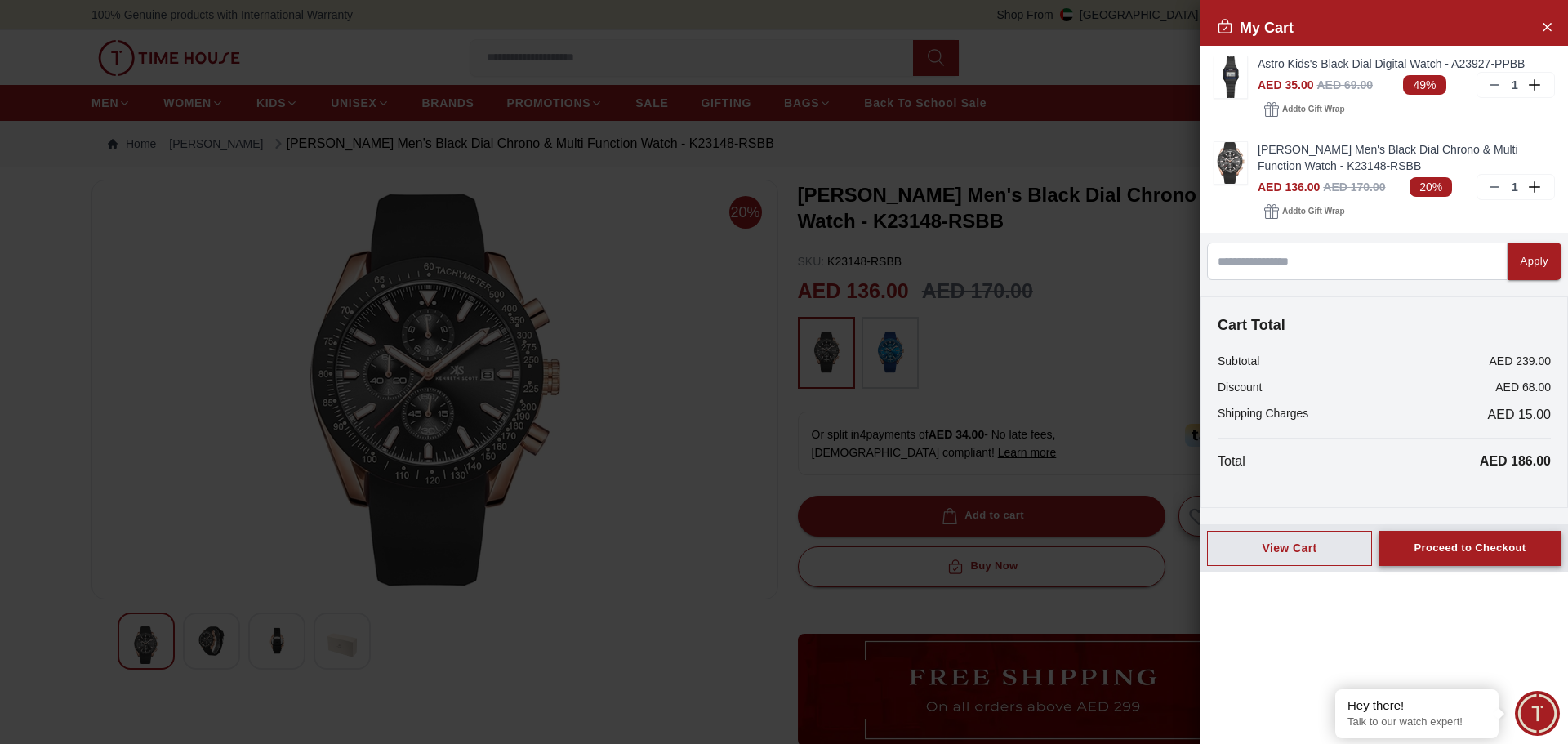
click at [1461, 553] on div "Proceed to Checkout" at bounding box center [1469, 548] width 112 height 19
